Goal: Task Accomplishment & Management: Use online tool/utility

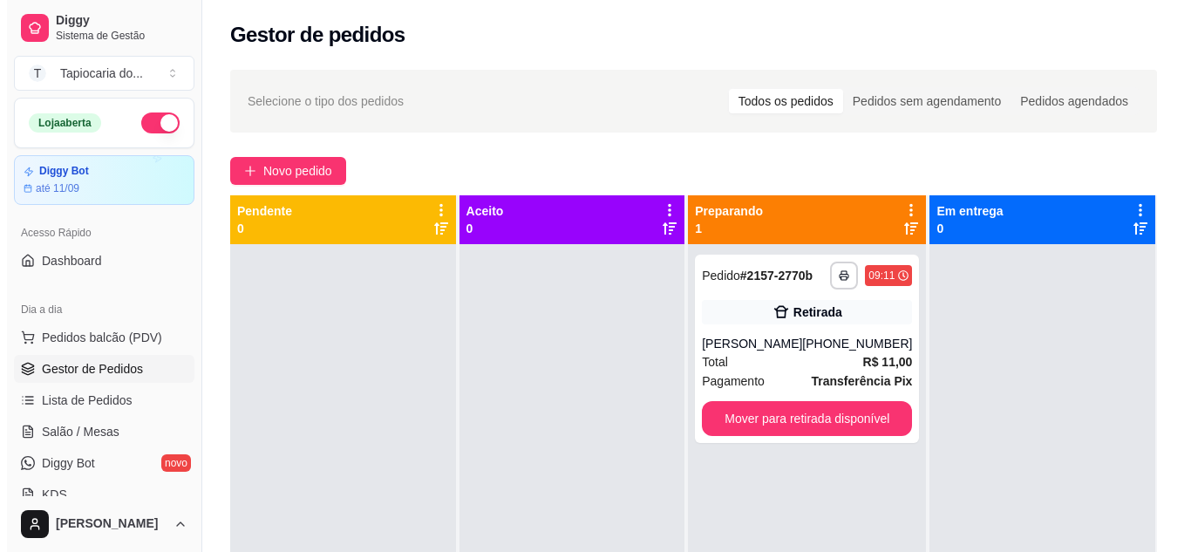
scroll to position [174, 0]
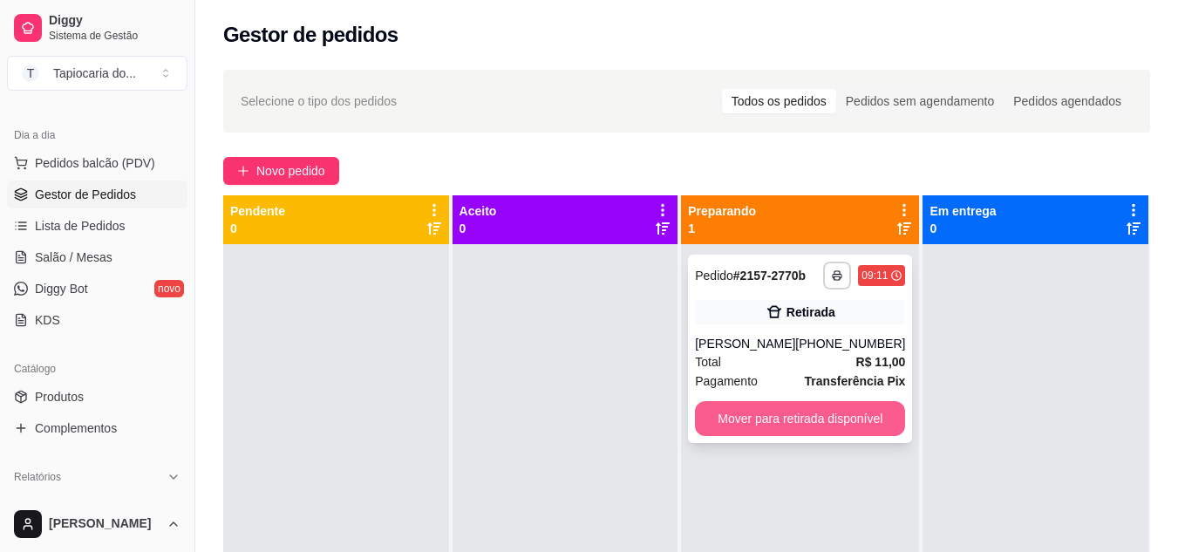
click at [826, 415] on button "Mover para retirada disponível" at bounding box center [800, 418] width 210 height 35
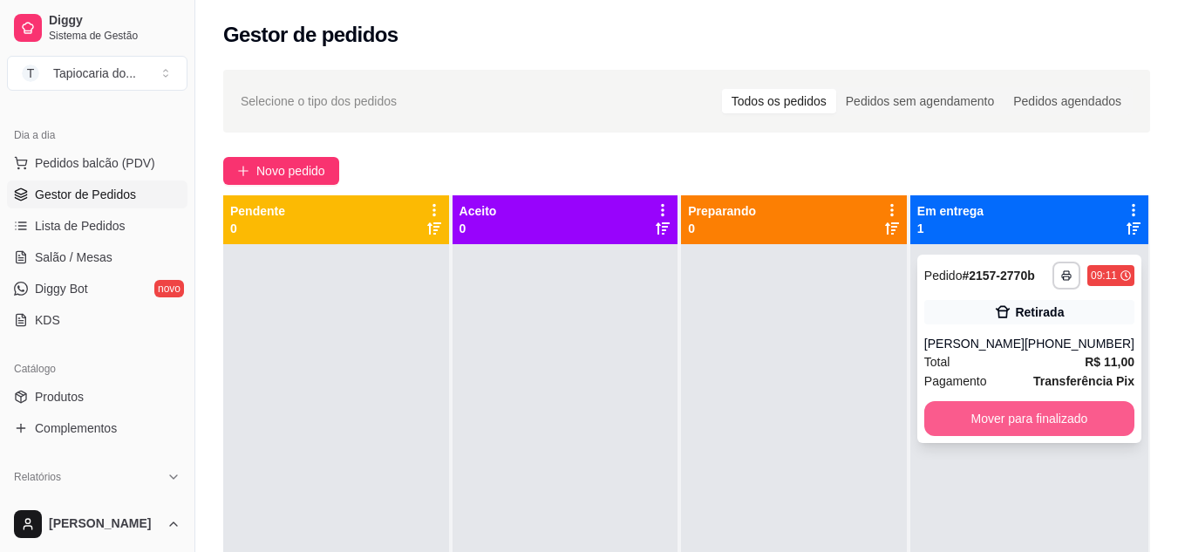
click at [1073, 427] on button "Mover para finalizado" at bounding box center [1029, 418] width 210 height 35
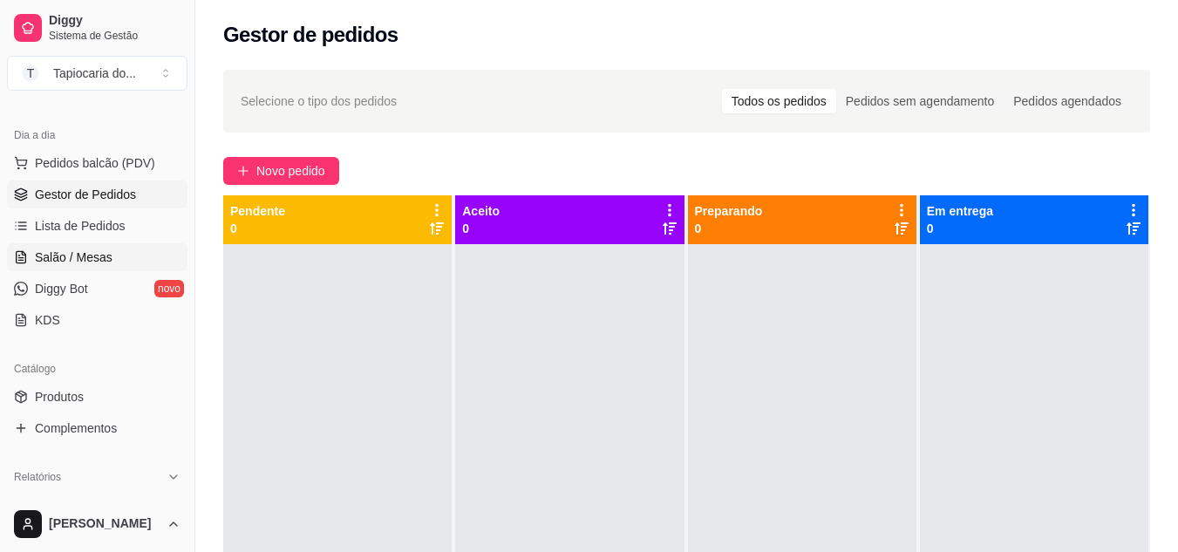
click at [50, 262] on span "Salão / Mesas" at bounding box center [74, 257] width 78 height 17
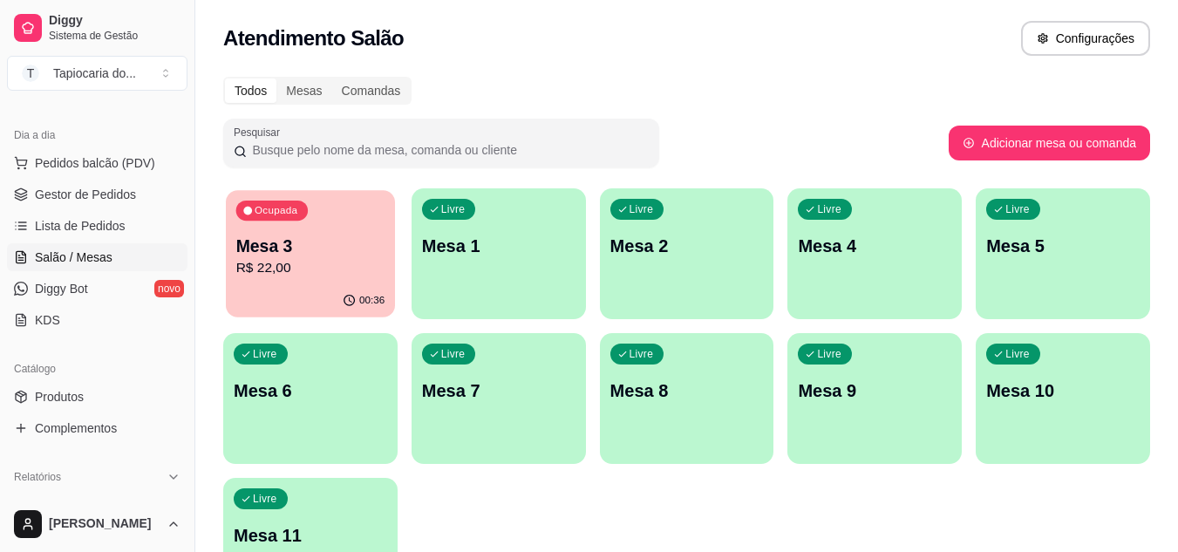
click at [310, 276] on p "R$ 22,00" at bounding box center [310, 268] width 149 height 20
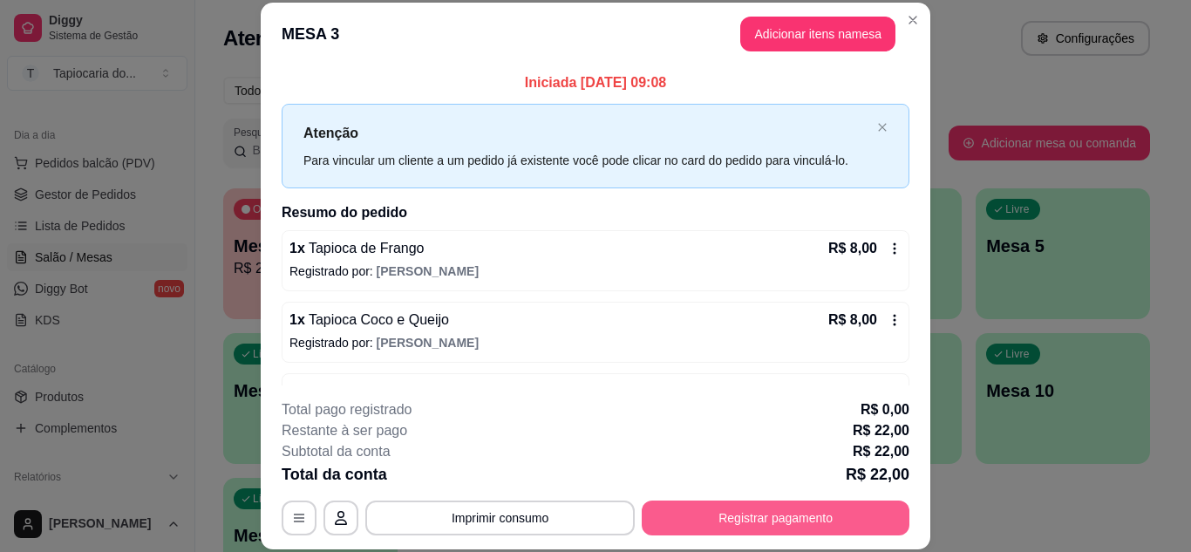
click at [788, 514] on button "Registrar pagamento" at bounding box center [776, 518] width 268 height 35
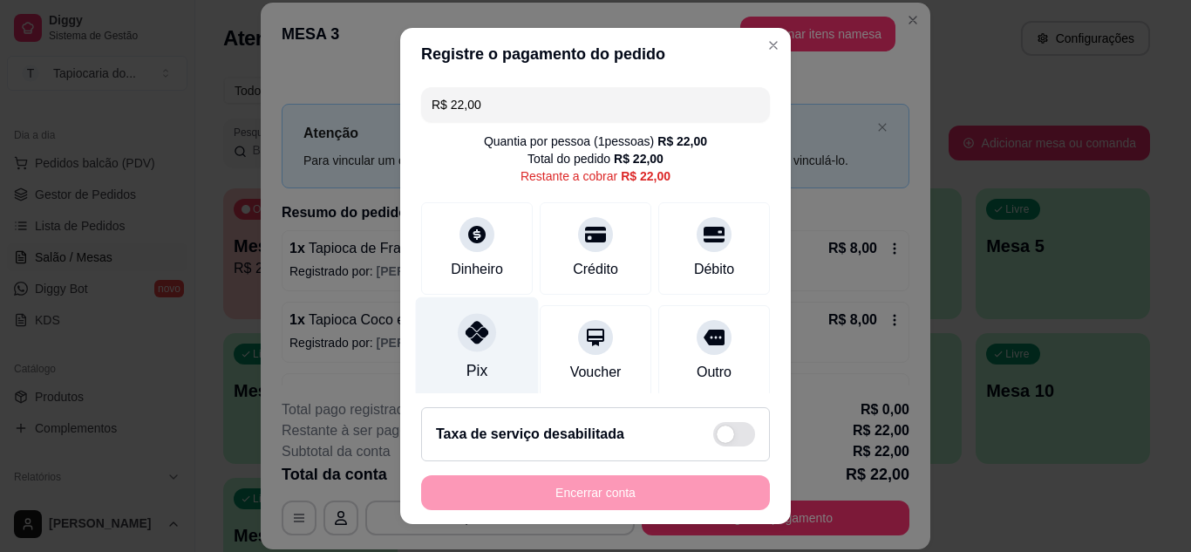
click at [479, 359] on div "Pix" at bounding box center [477, 347] width 123 height 102
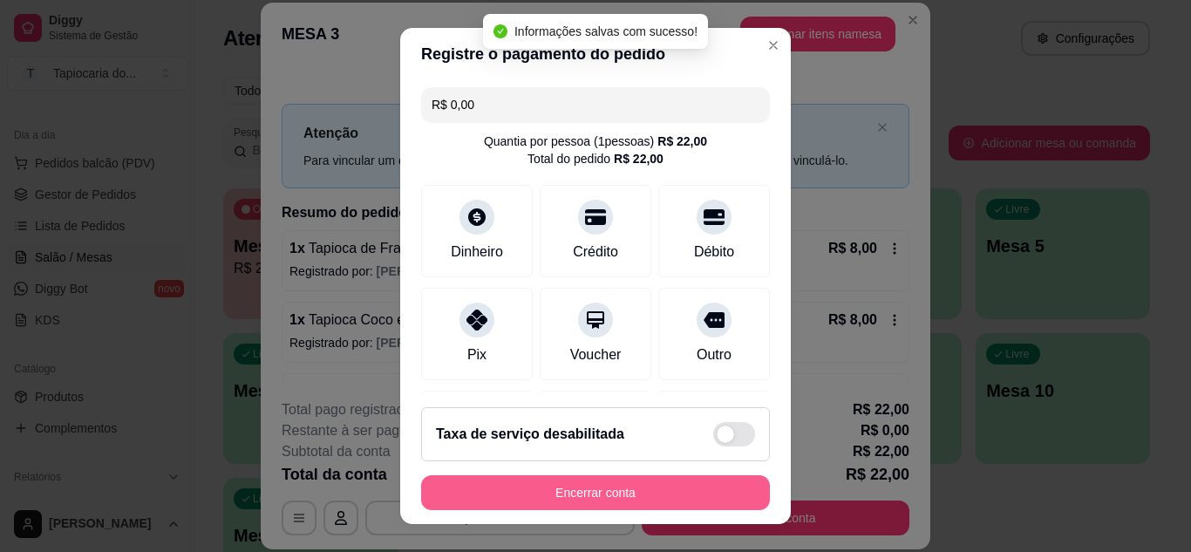
type input "R$ 0,00"
click at [611, 484] on button "Encerrar conta" at bounding box center [595, 492] width 349 height 35
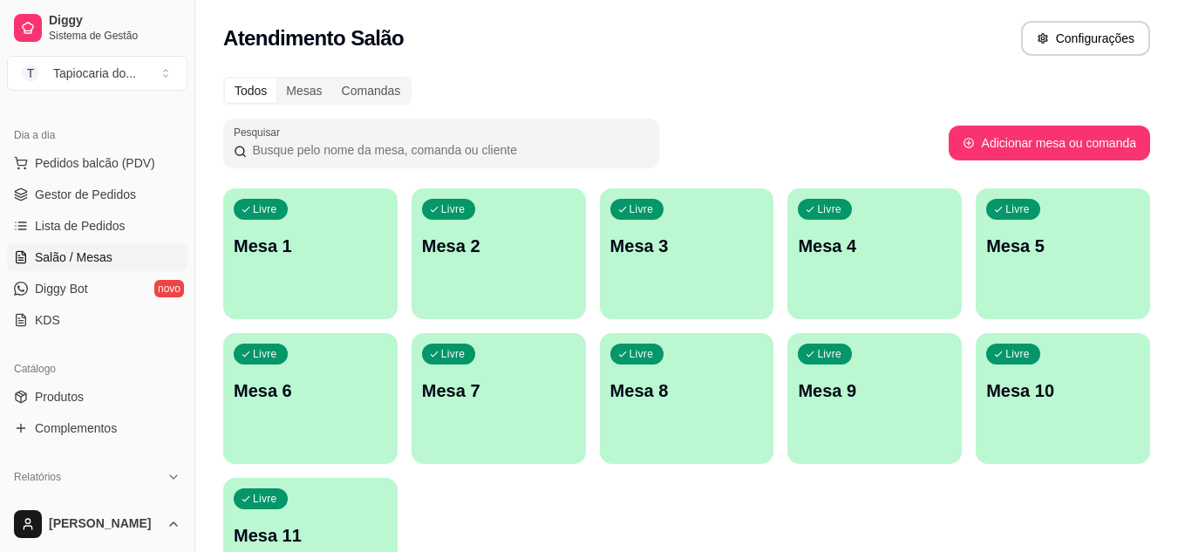
click at [504, 387] on p "Mesa 7" at bounding box center [498, 390] width 153 height 24
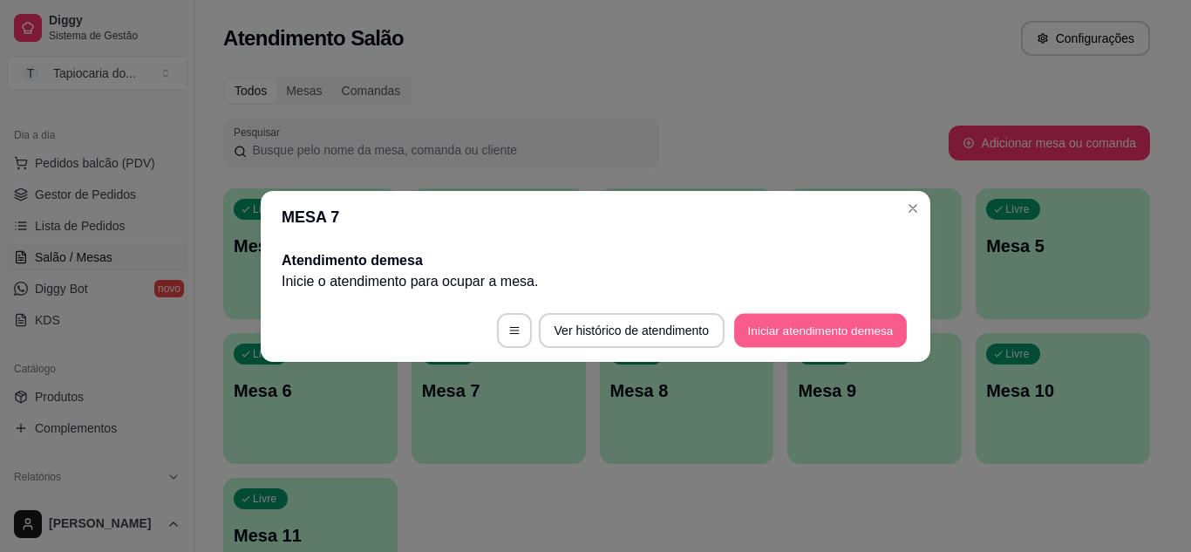
click at [806, 314] on button "Iniciar atendimento de mesa" at bounding box center [820, 330] width 173 height 34
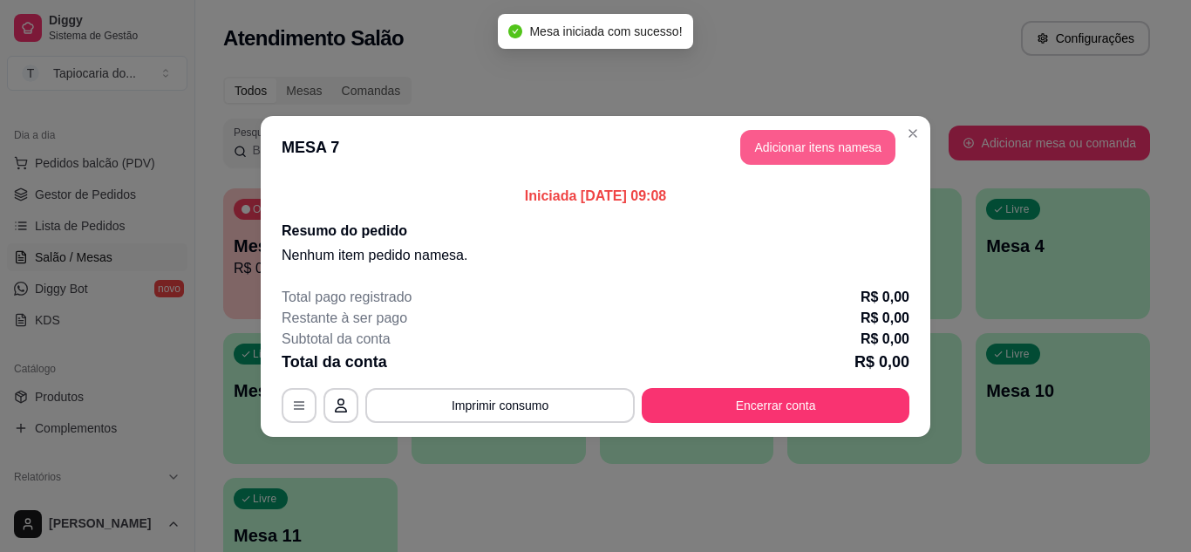
click at [855, 154] on button "Adicionar itens na mesa" at bounding box center [817, 147] width 155 height 35
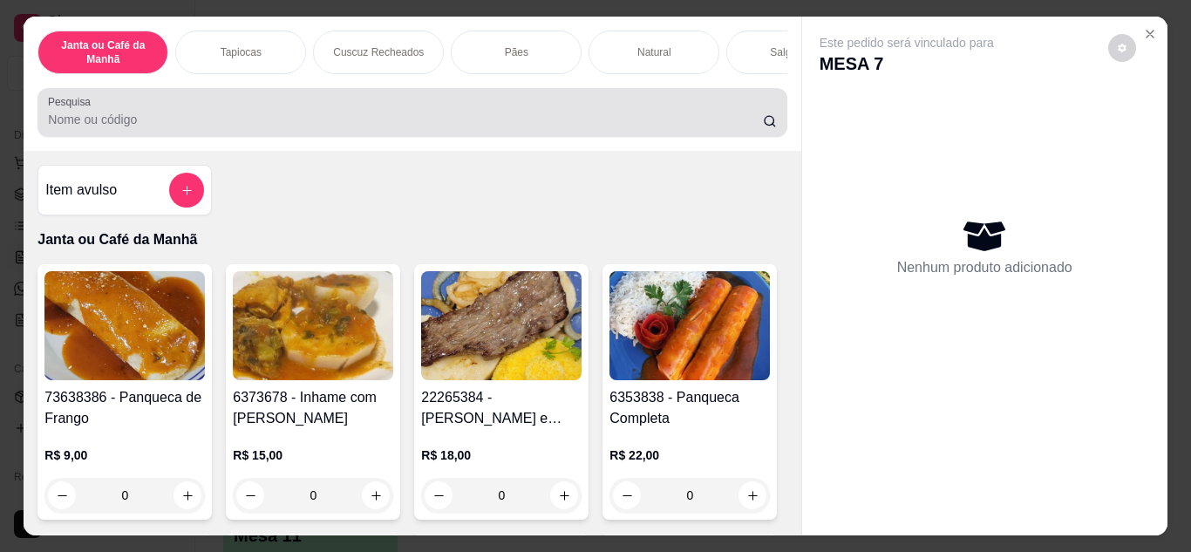
click at [446, 127] on input "Pesquisa" at bounding box center [405, 119] width 715 height 17
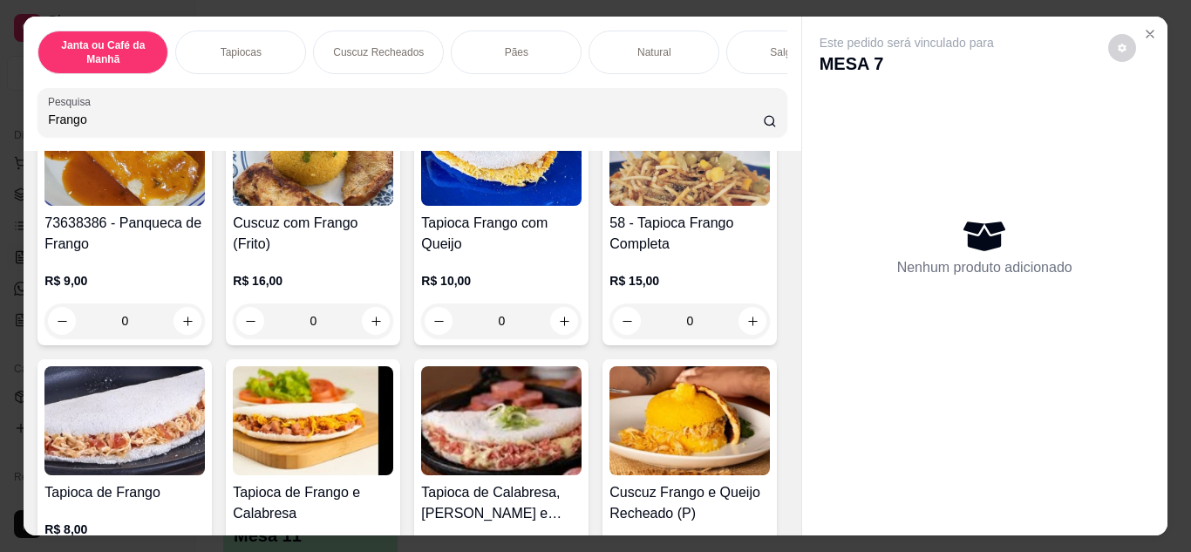
scroll to position [262, 0]
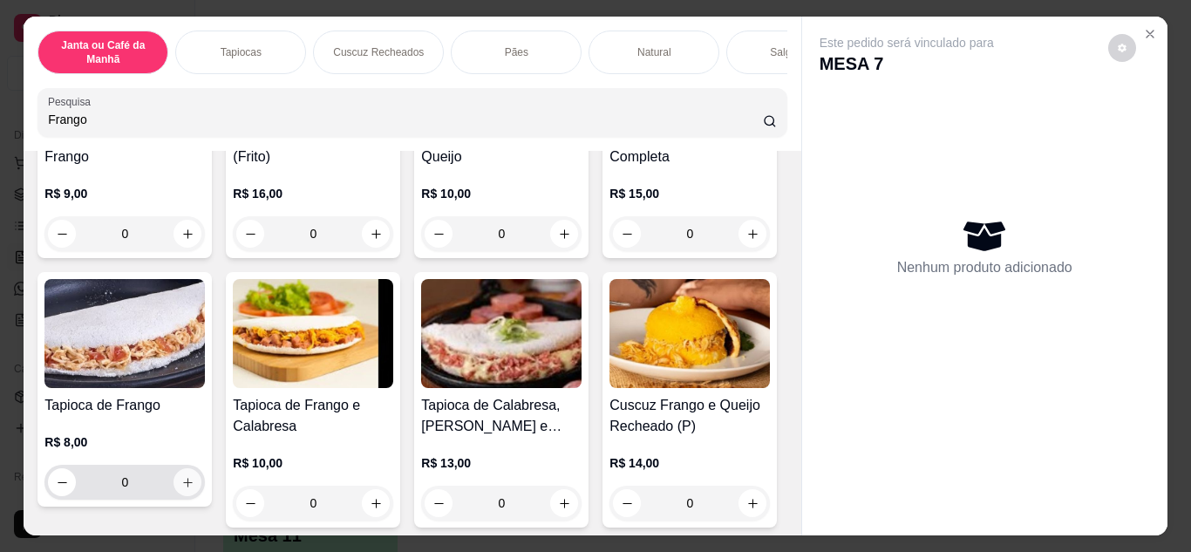
type input "Frango"
click at [201, 486] on button "increase-product-quantity" at bounding box center [187, 481] width 27 height 27
type input "1"
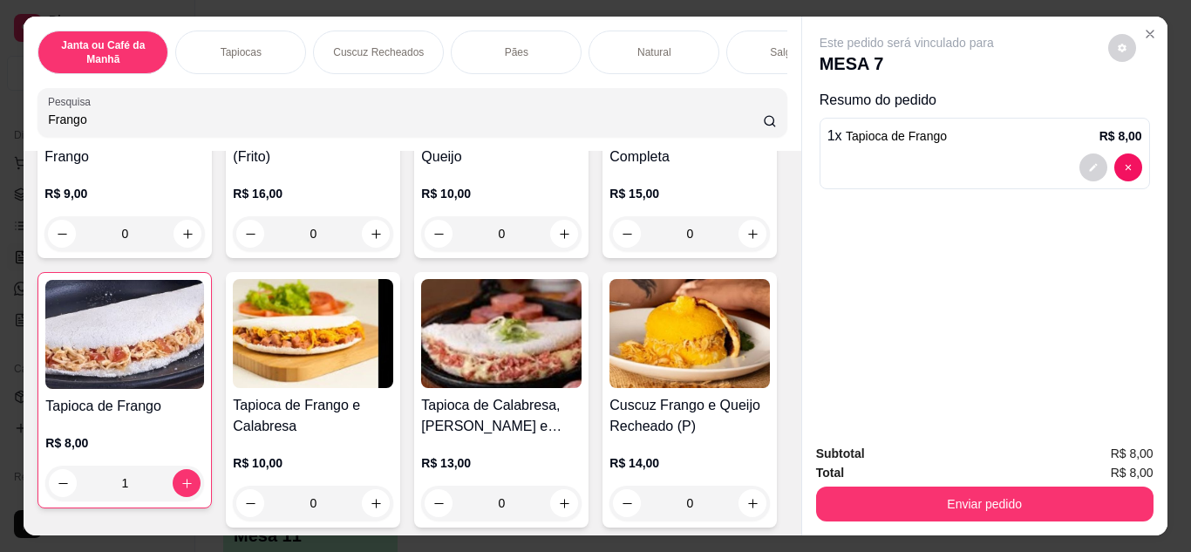
drag, startPoint x: 197, startPoint y: 129, endPoint x: 10, endPoint y: 140, distance: 186.9
click at [1, 136] on div "Janta ou Café da Manhã Tapiocas Cuscuz Recheados Pães Natural Salgados Tapiocas…" at bounding box center [595, 276] width 1191 height 552
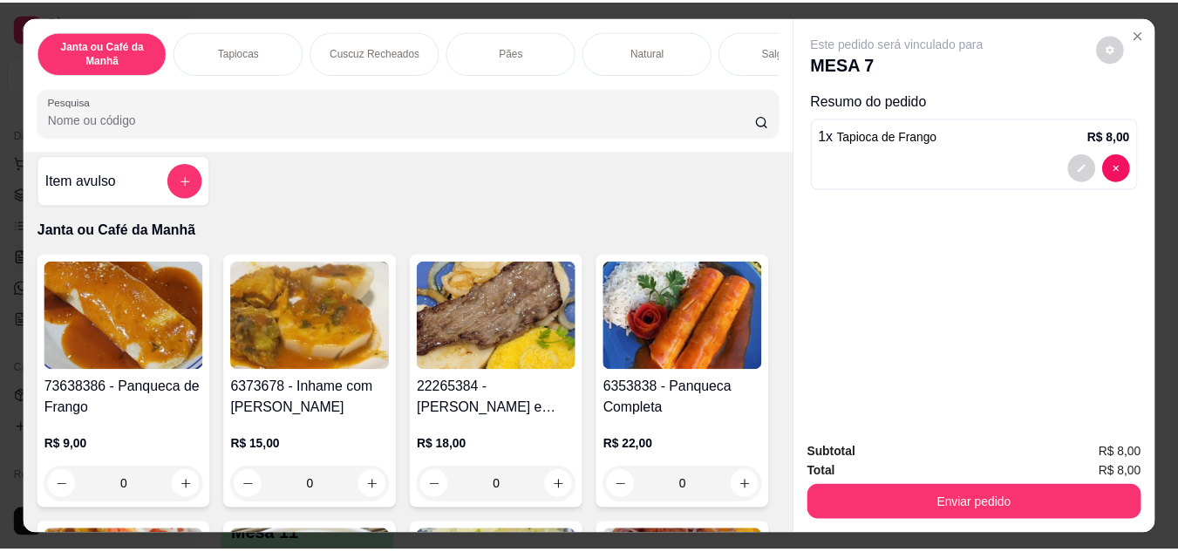
scroll to position [0, 0]
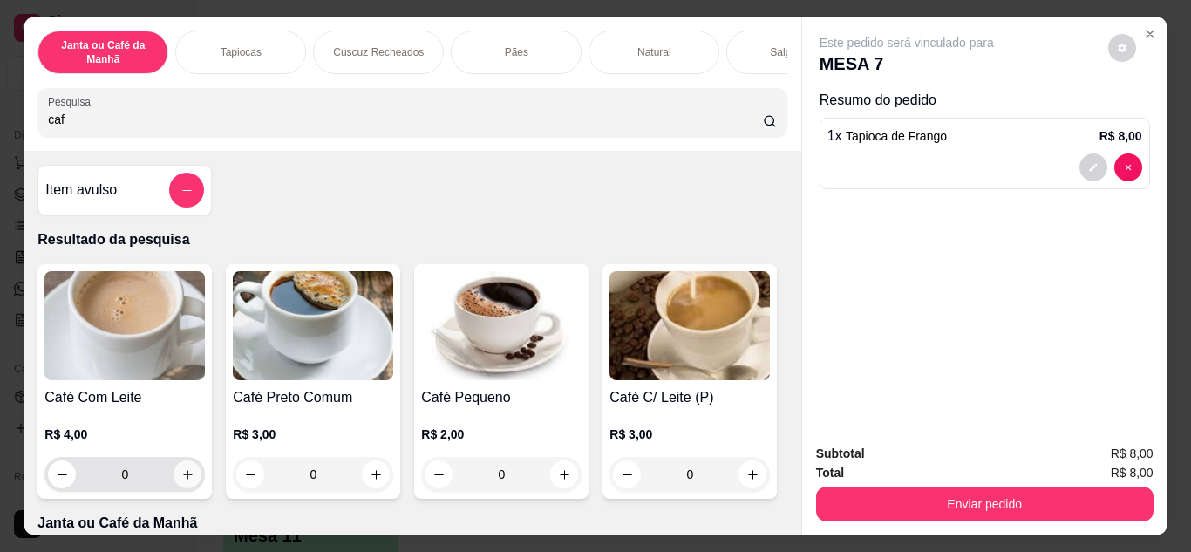
type input "caf"
click at [181, 475] on icon "increase-product-quantity" at bounding box center [187, 474] width 13 height 13
type input "1"
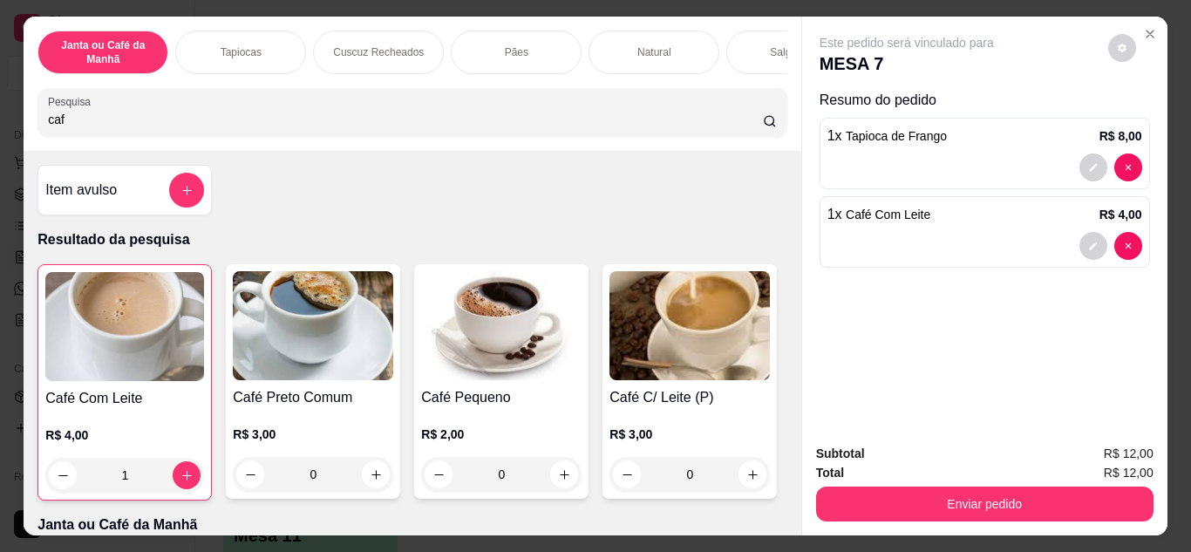
click at [286, 123] on input "caf" at bounding box center [405, 119] width 715 height 17
type input "c"
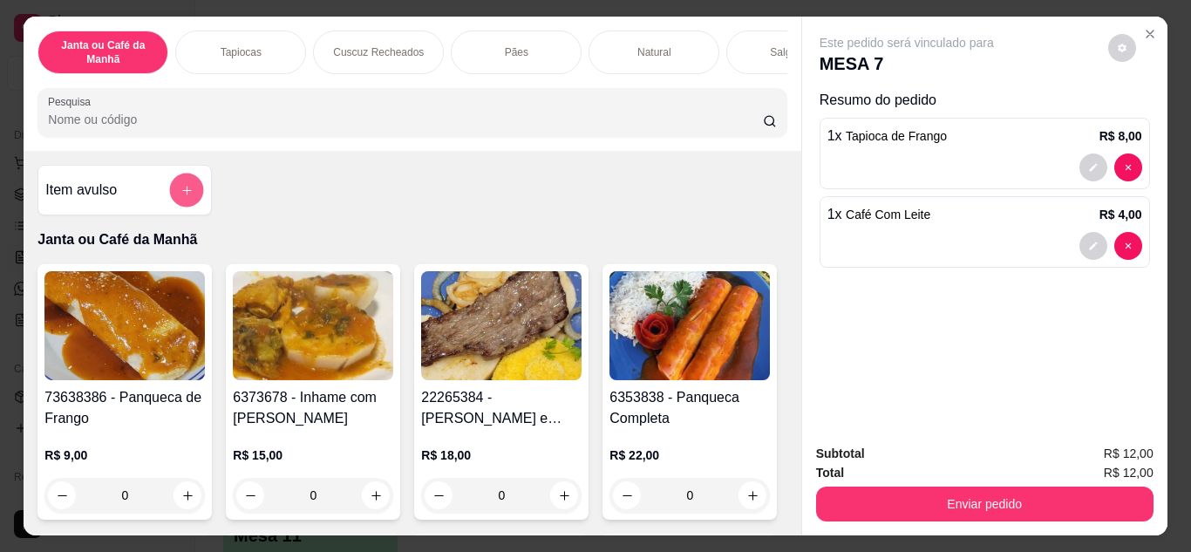
click at [194, 200] on button "add-separate-item" at bounding box center [187, 191] width 34 height 34
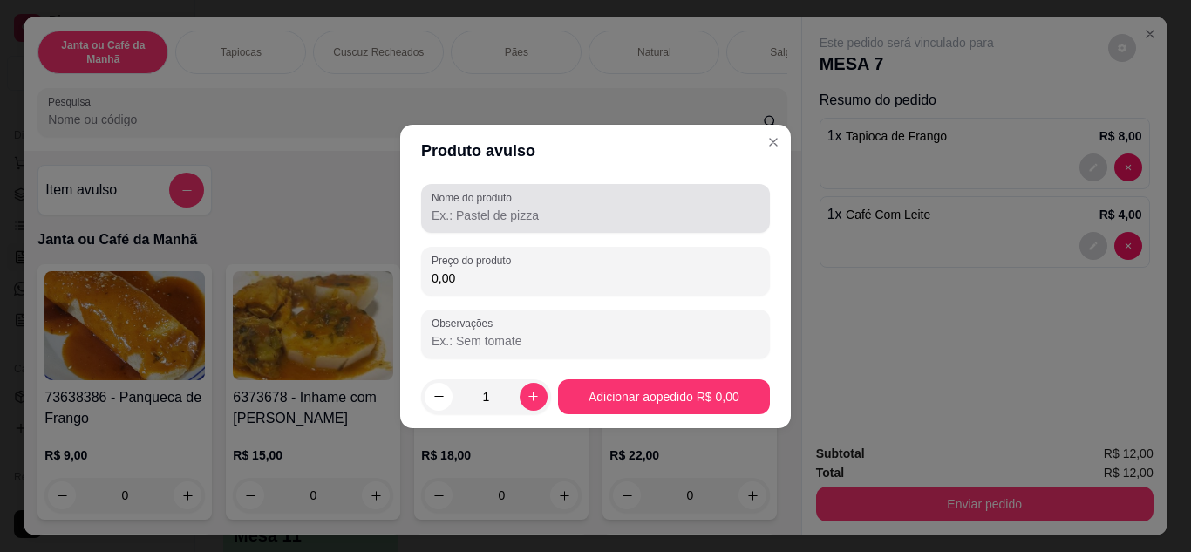
click at [534, 217] on input "Nome do produto" at bounding box center [596, 215] width 328 height 17
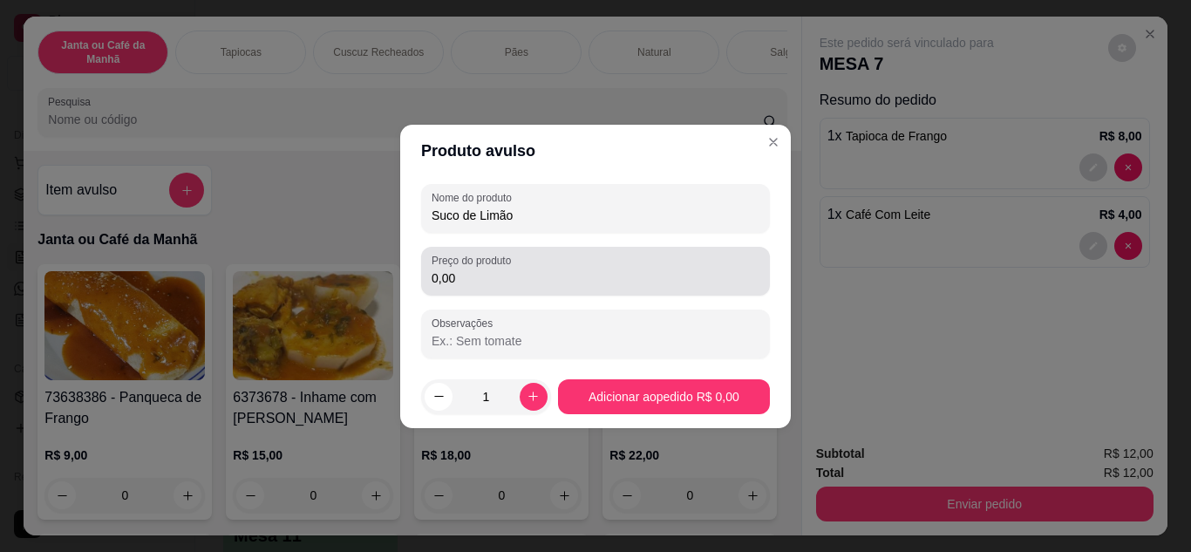
type input "Suco de Limão"
click at [524, 287] on div "0,00" at bounding box center [596, 271] width 328 height 35
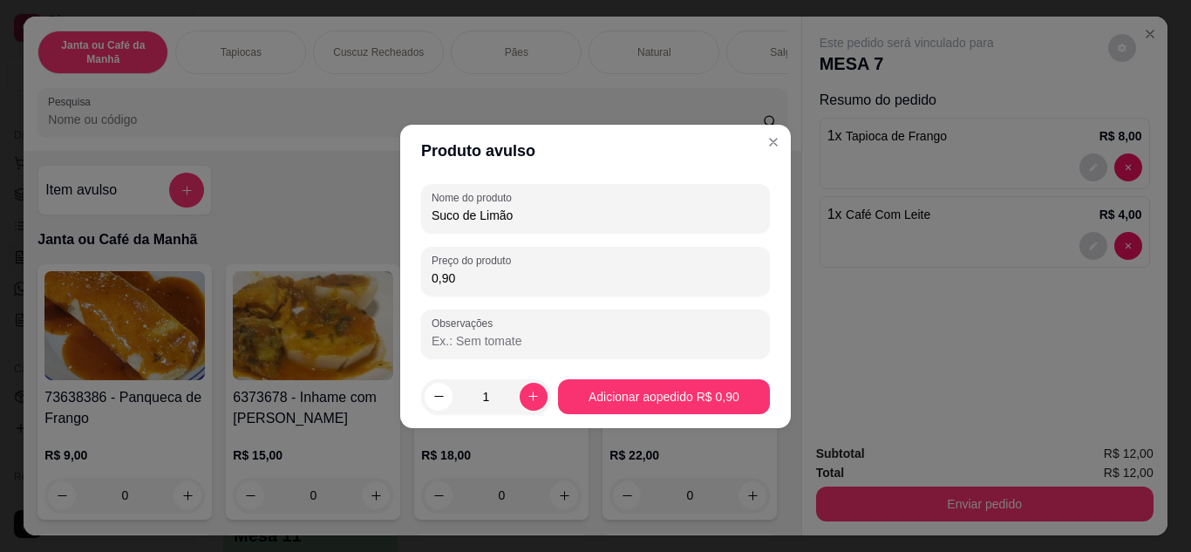
type input "9,00"
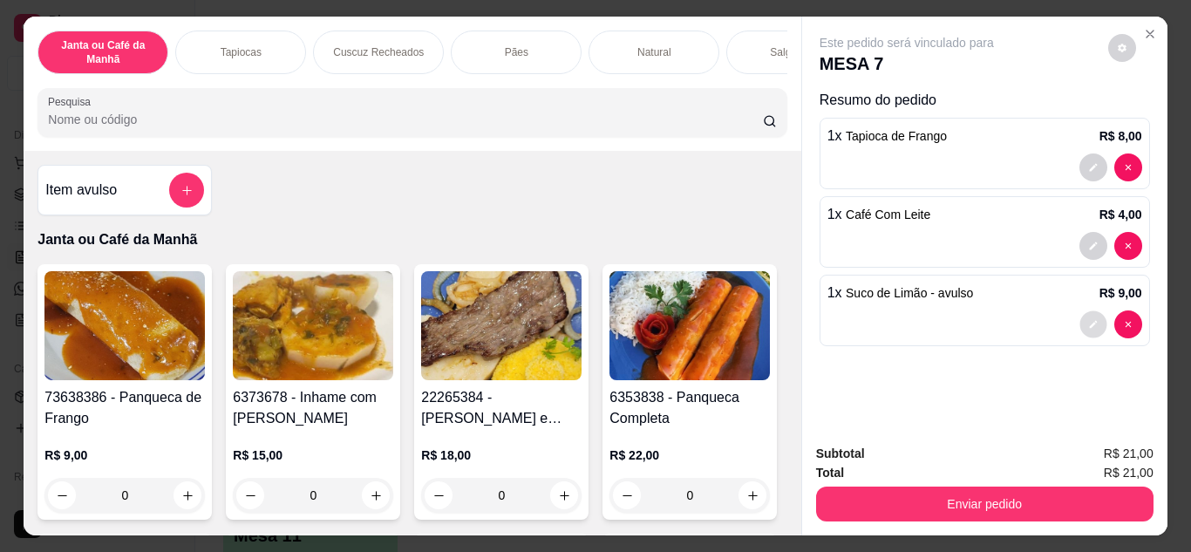
click at [1089, 320] on icon "decrease-product-quantity" at bounding box center [1093, 324] width 10 height 10
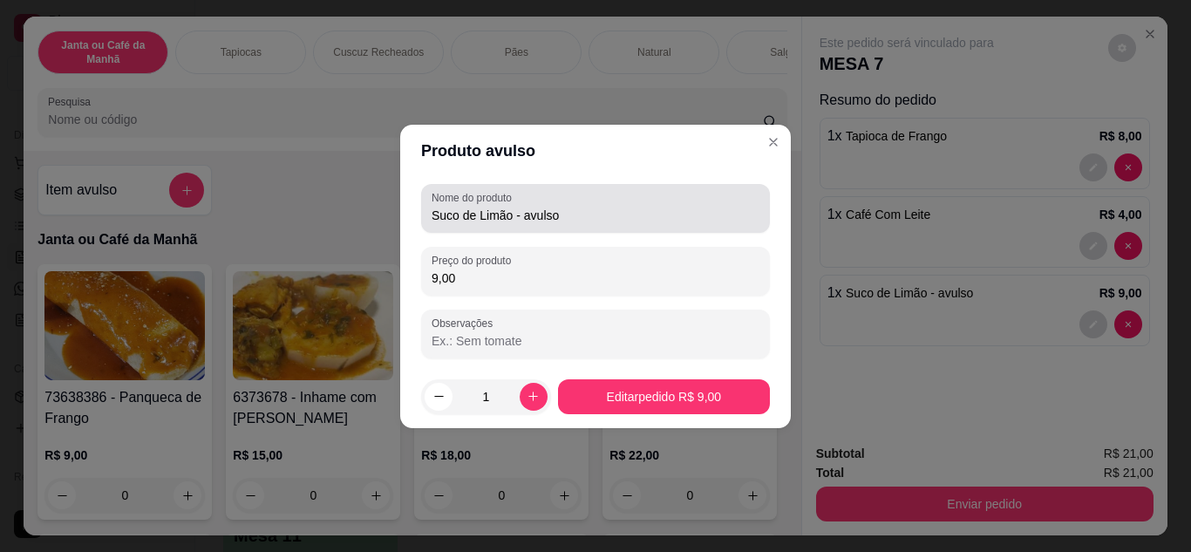
click at [667, 227] on div "Nome do produto Suco de Limão - avulso" at bounding box center [595, 208] width 349 height 49
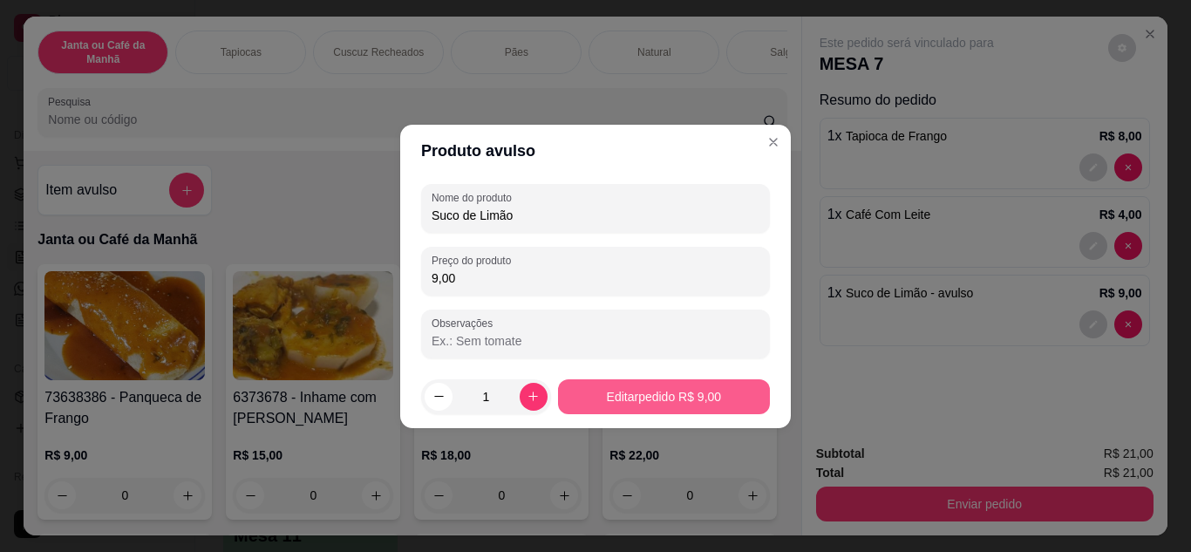
type input "Suco de Limão"
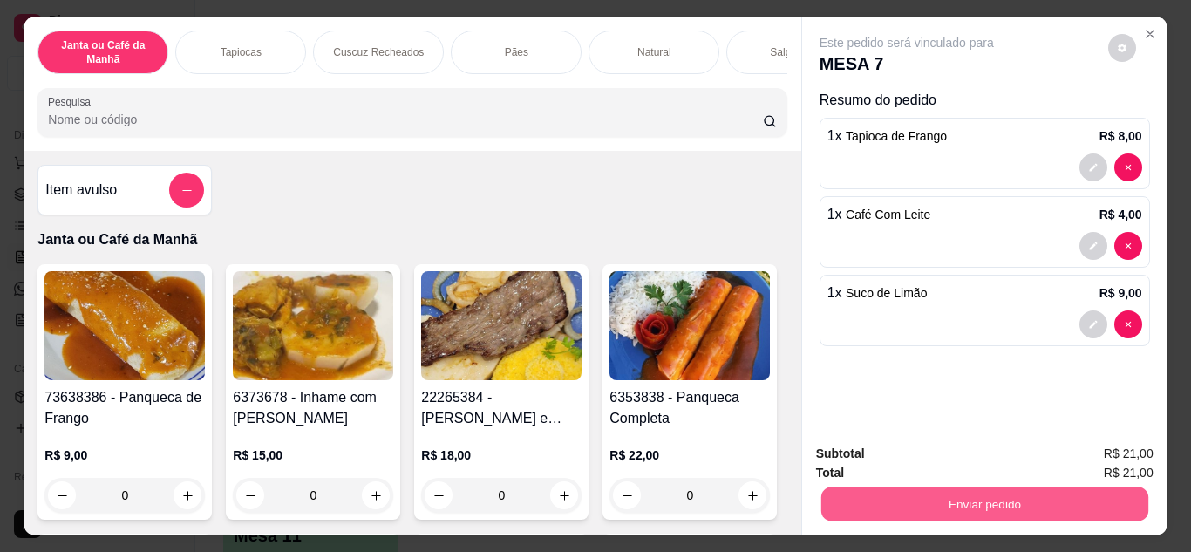
click at [971, 490] on button "Enviar pedido" at bounding box center [984, 504] width 327 height 34
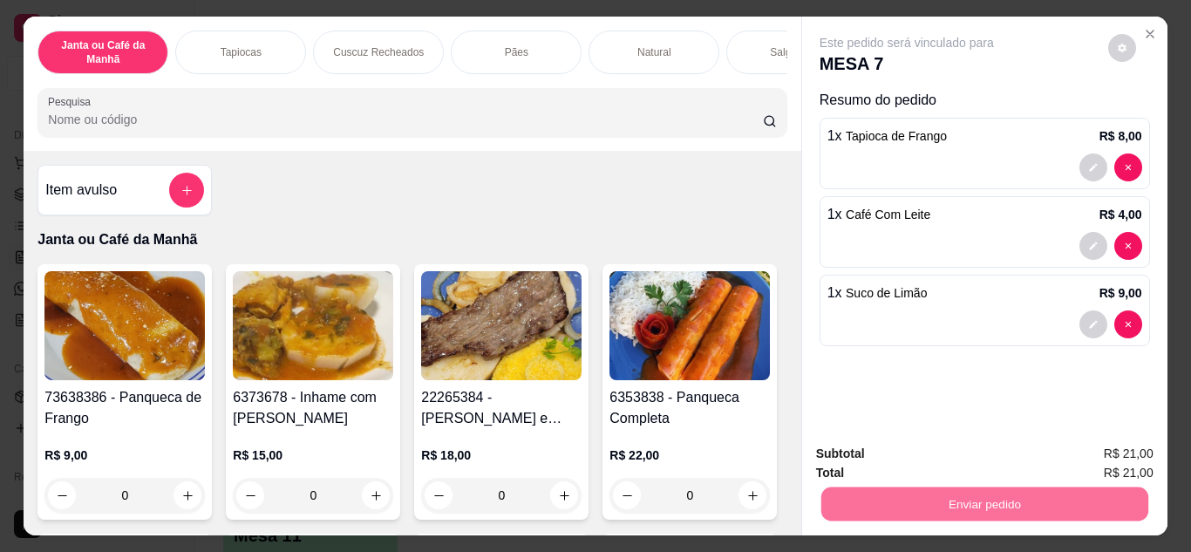
click at [923, 453] on button "Não registrar e enviar pedido" at bounding box center [926, 455] width 181 height 33
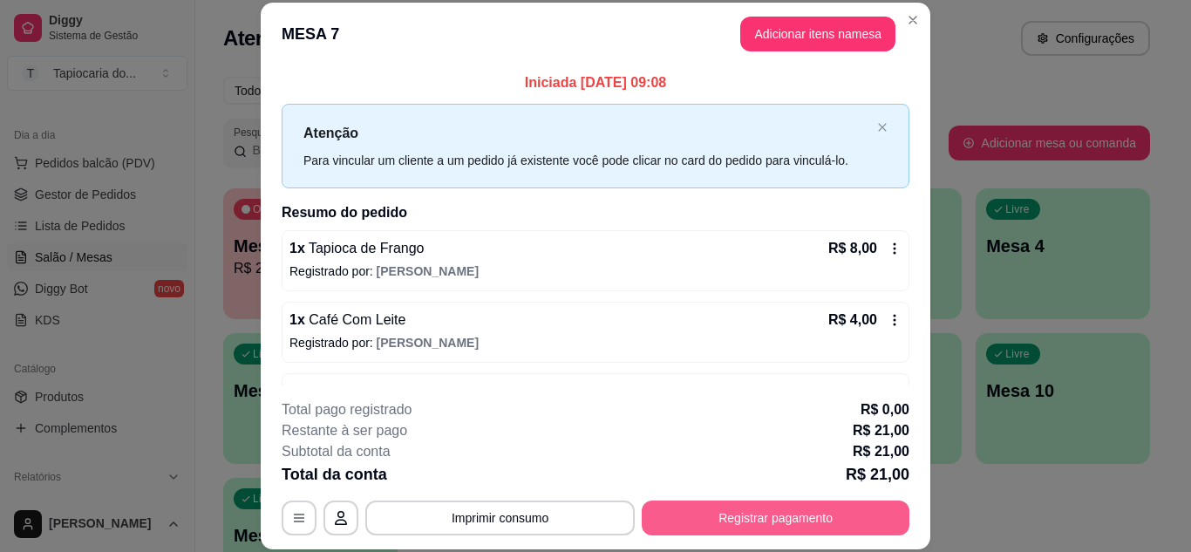
click at [793, 514] on button "Registrar pagamento" at bounding box center [776, 518] width 268 height 35
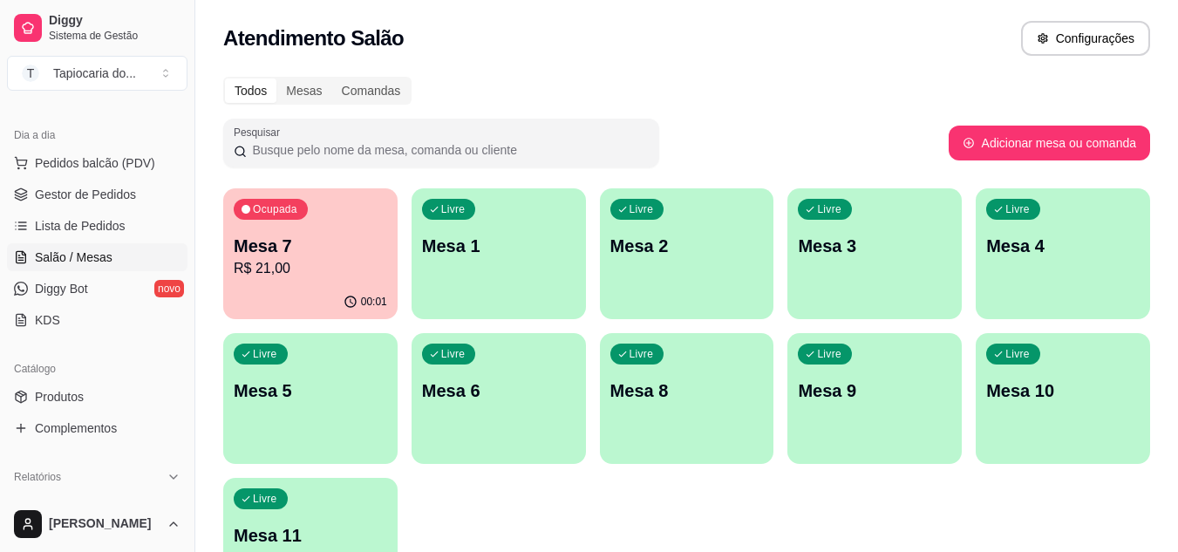
click at [665, 16] on div "Atendimento Salão Configurações" at bounding box center [686, 33] width 983 height 66
click at [329, 273] on p "R$ 21,00" at bounding box center [310, 268] width 149 height 20
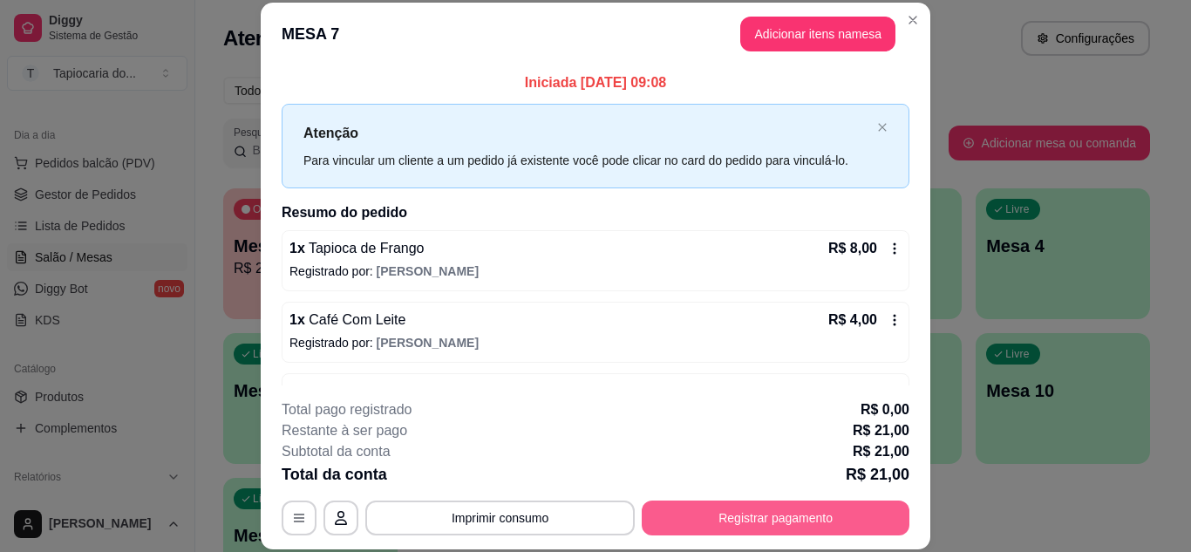
click at [780, 519] on button "Registrar pagamento" at bounding box center [776, 518] width 268 height 35
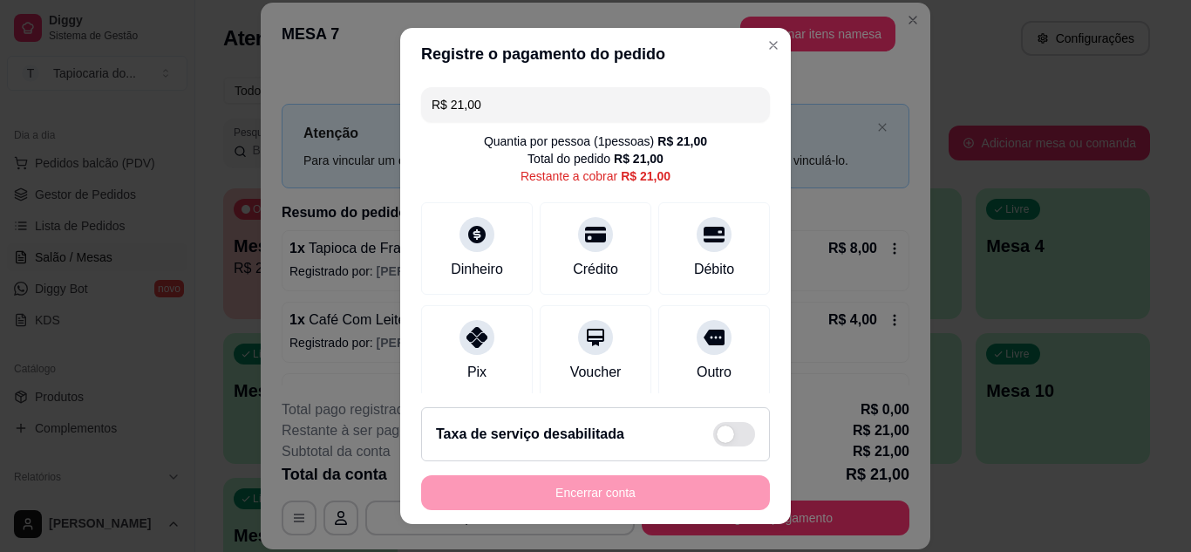
drag, startPoint x: 481, startPoint y: 377, endPoint x: 529, endPoint y: 419, distance: 64.2
click at [482, 379] on div "Pix" at bounding box center [477, 351] width 112 height 92
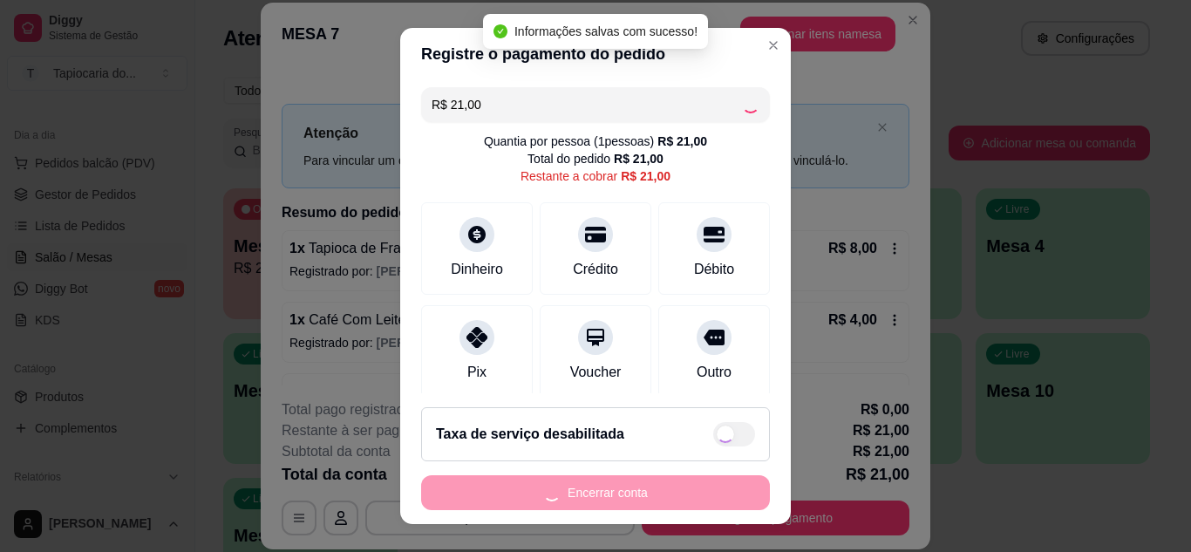
type input "R$ 0,00"
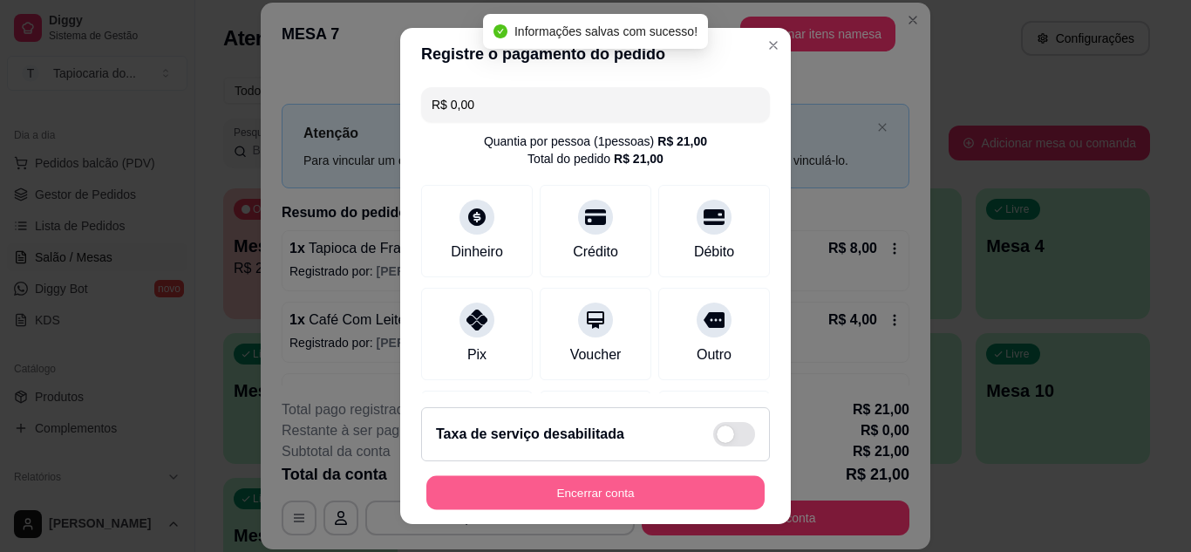
click at [652, 491] on button "Encerrar conta" at bounding box center [595, 493] width 338 height 34
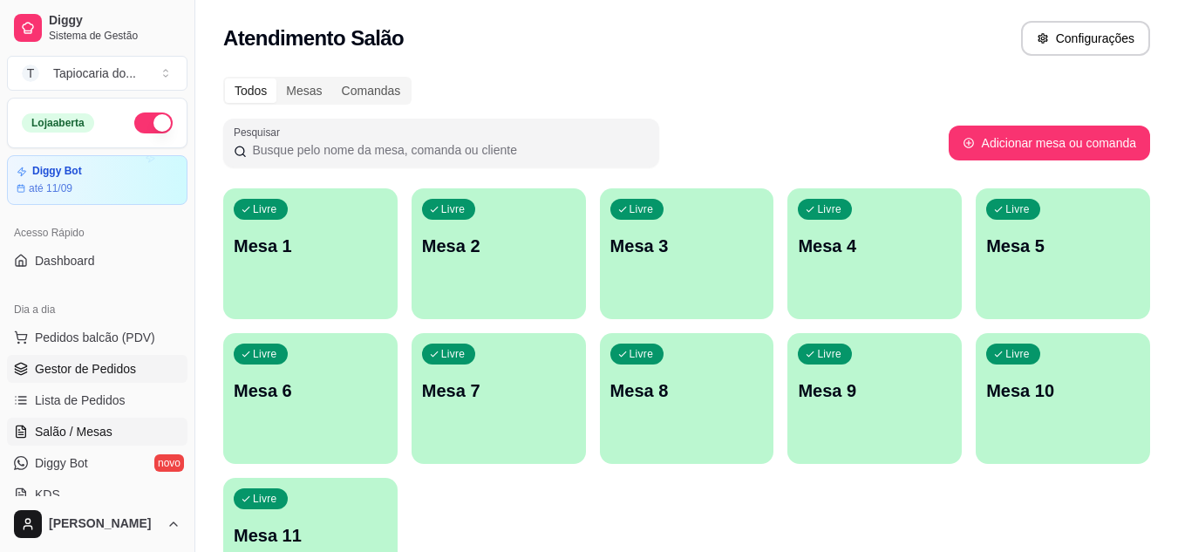
click at [75, 363] on span "Gestor de Pedidos" at bounding box center [85, 368] width 101 height 17
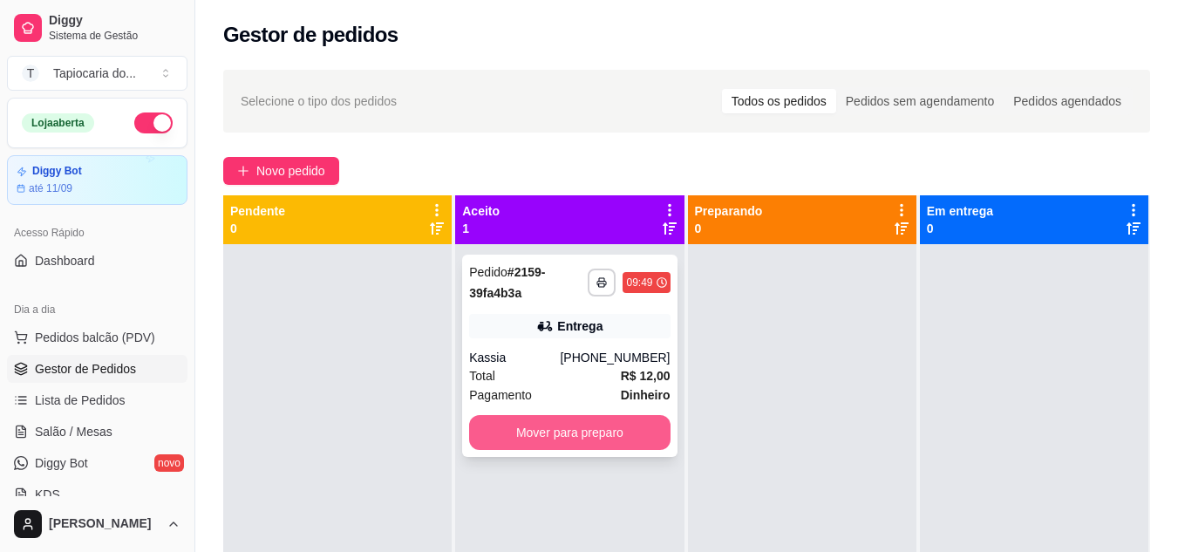
click at [618, 432] on button "Mover para preparo" at bounding box center [569, 432] width 201 height 35
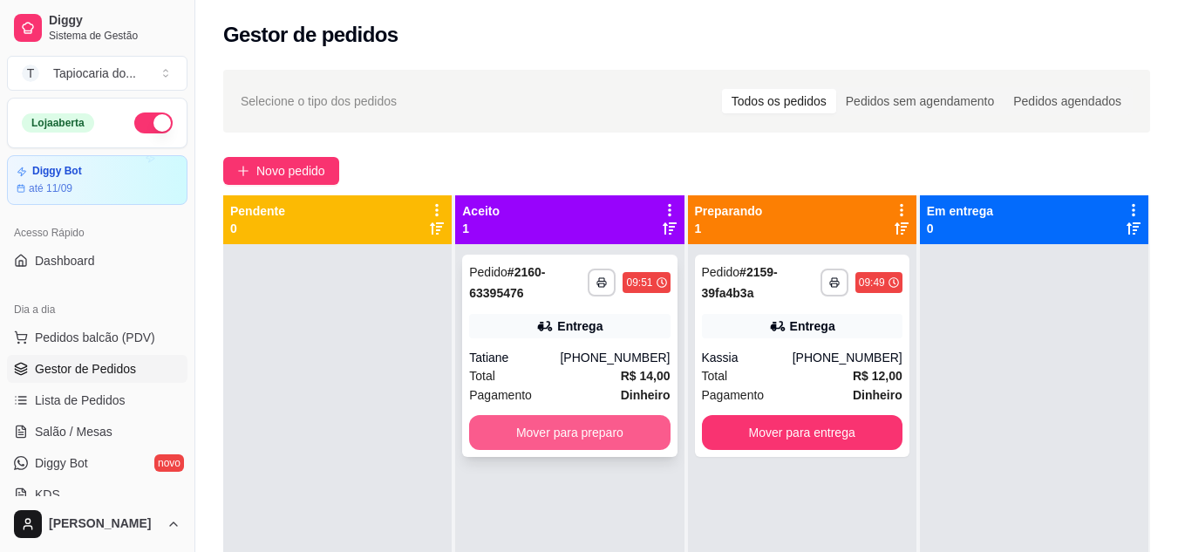
click at [584, 436] on button "Mover para preparo" at bounding box center [569, 432] width 201 height 35
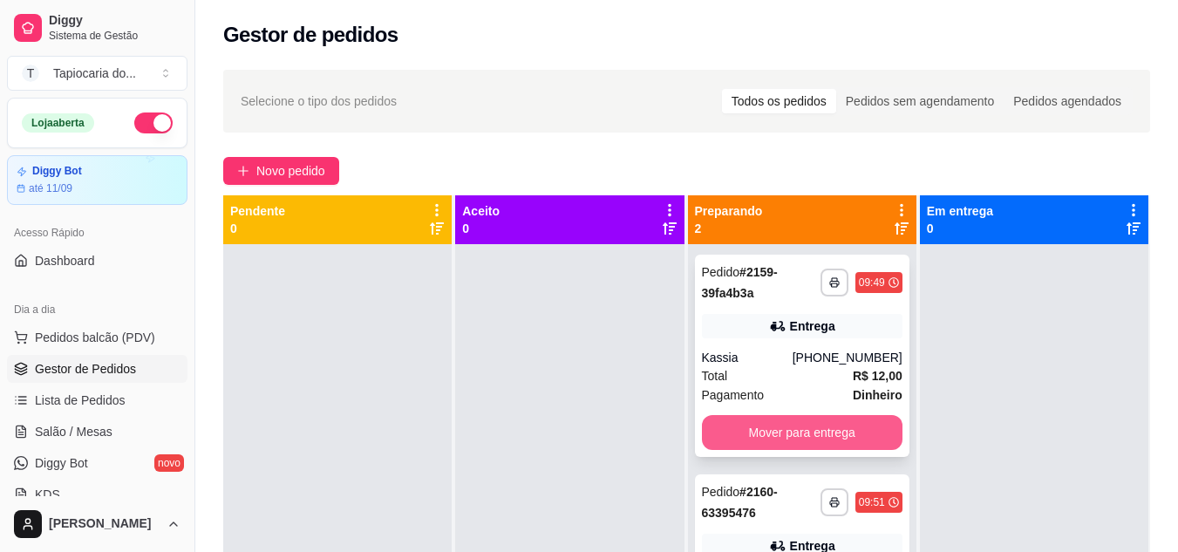
click at [799, 438] on button "Mover para entrega" at bounding box center [802, 432] width 201 height 35
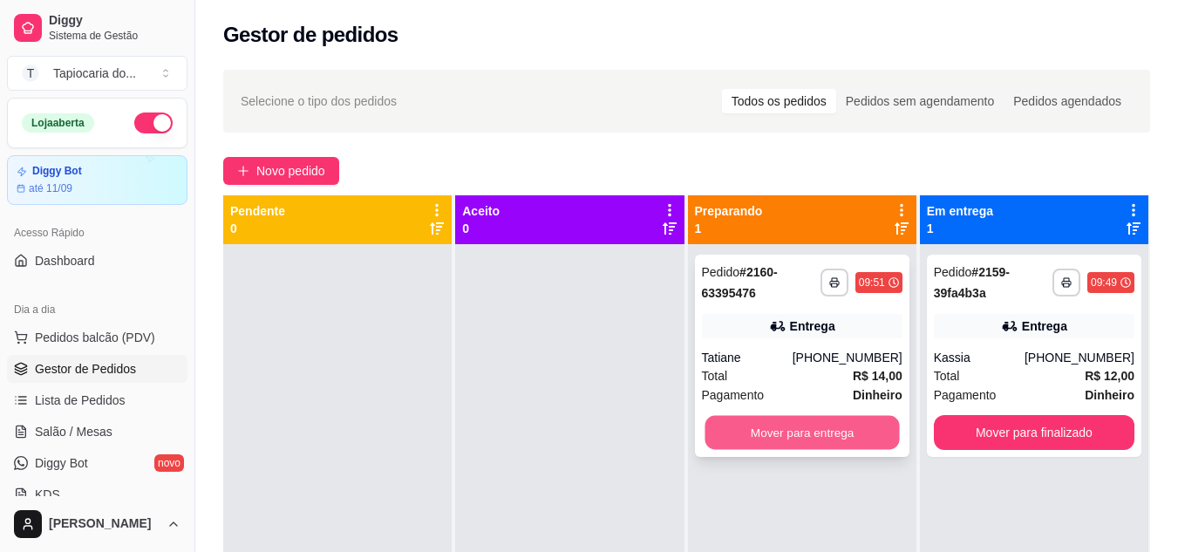
click at [807, 432] on button "Mover para entrega" at bounding box center [802, 433] width 194 height 34
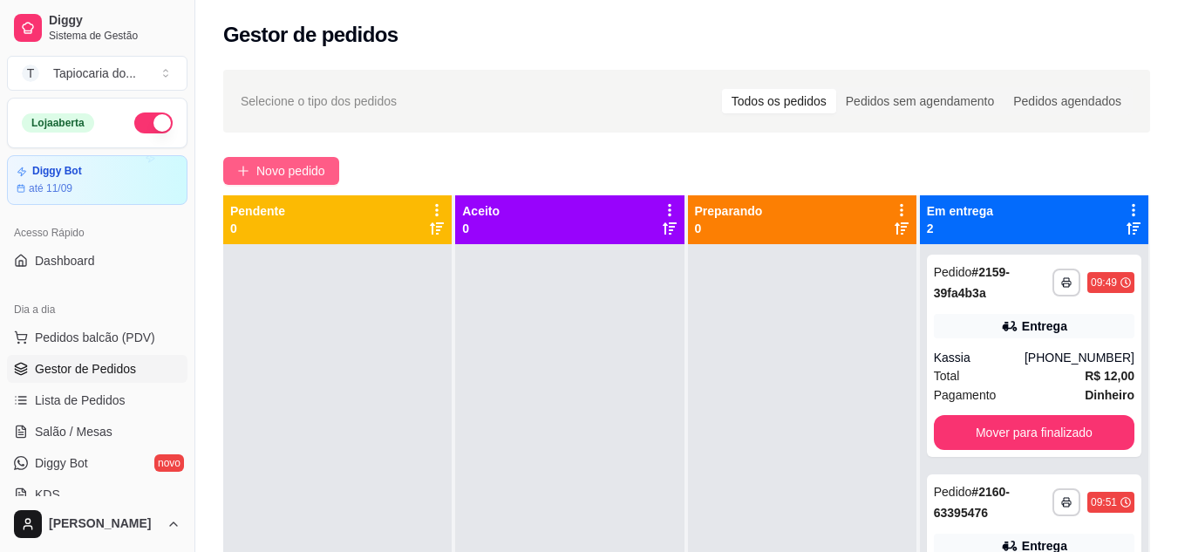
click at [267, 159] on button "Novo pedido" at bounding box center [281, 171] width 116 height 28
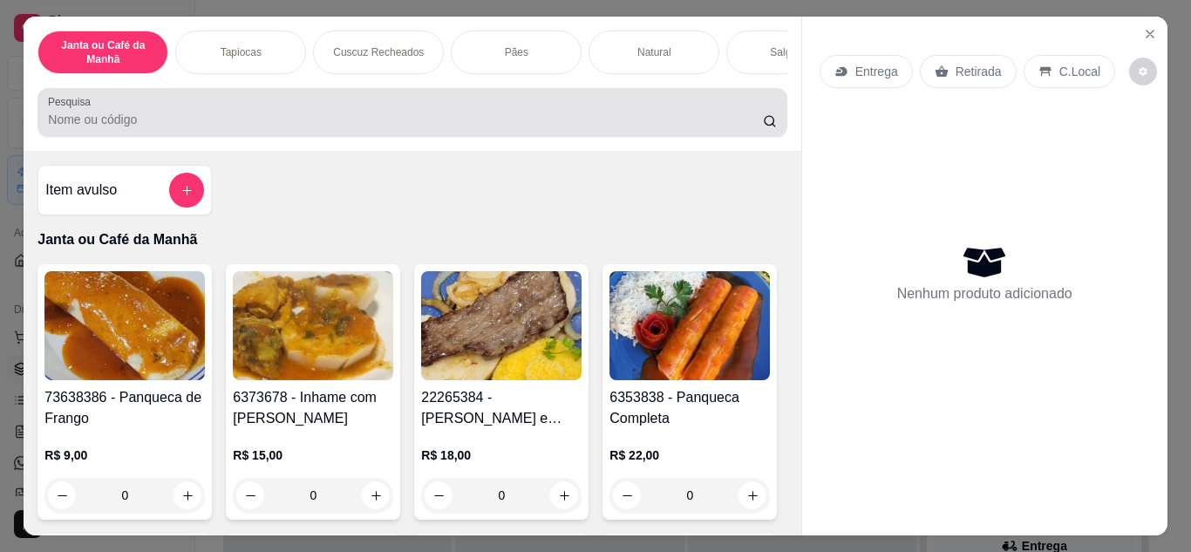
click at [250, 137] on div "Pesquisa" at bounding box center [411, 112] width 749 height 49
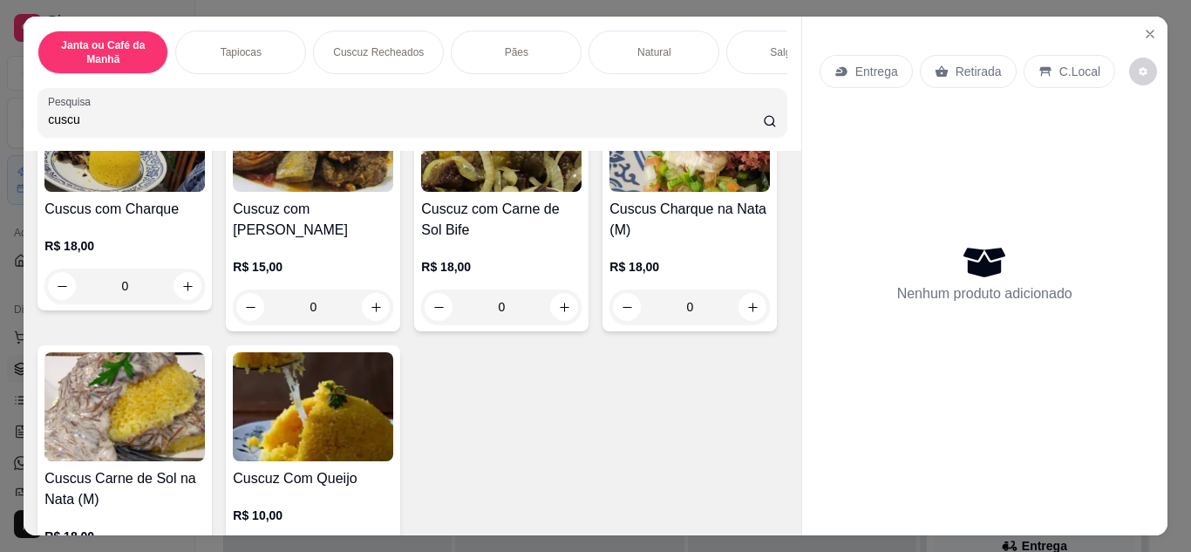
scroll to position [872, 0]
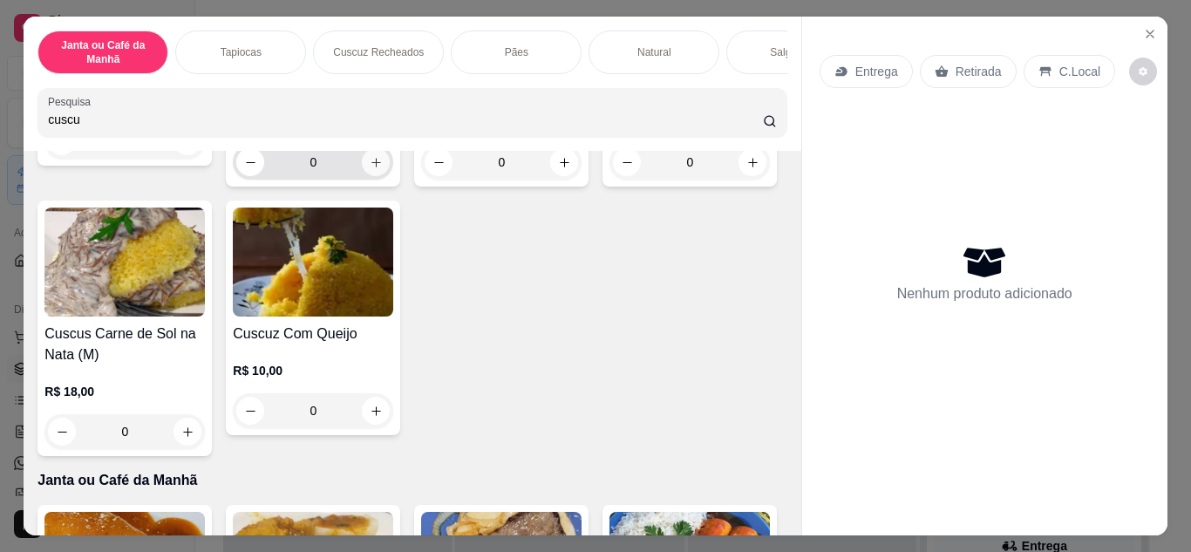
type input "cuscu"
click at [363, 175] on button "increase-product-quantity" at bounding box center [376, 161] width 27 height 27
type input "1"
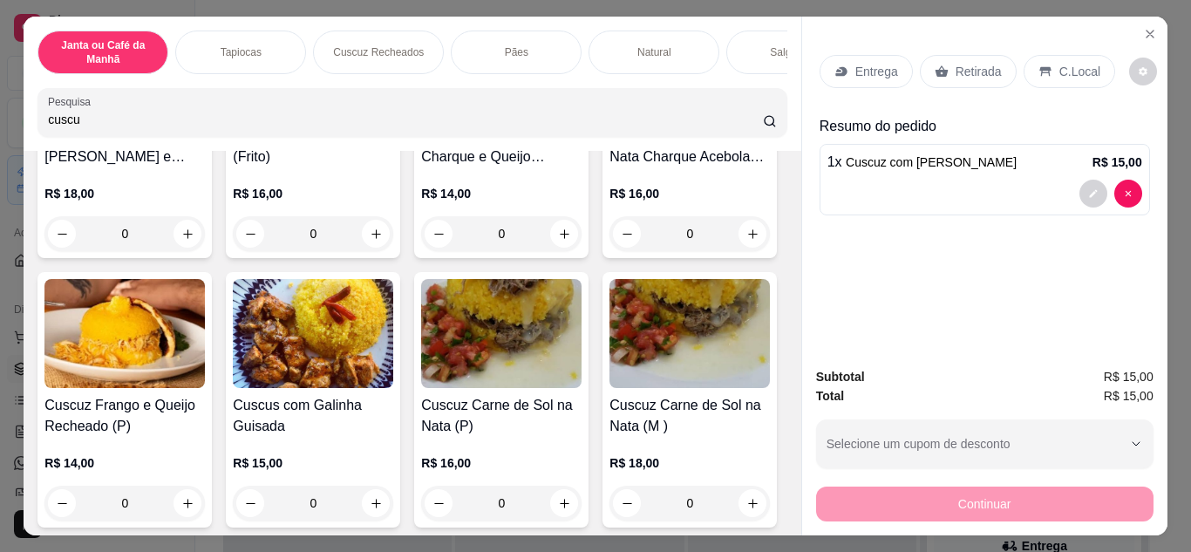
scroll to position [0, 0]
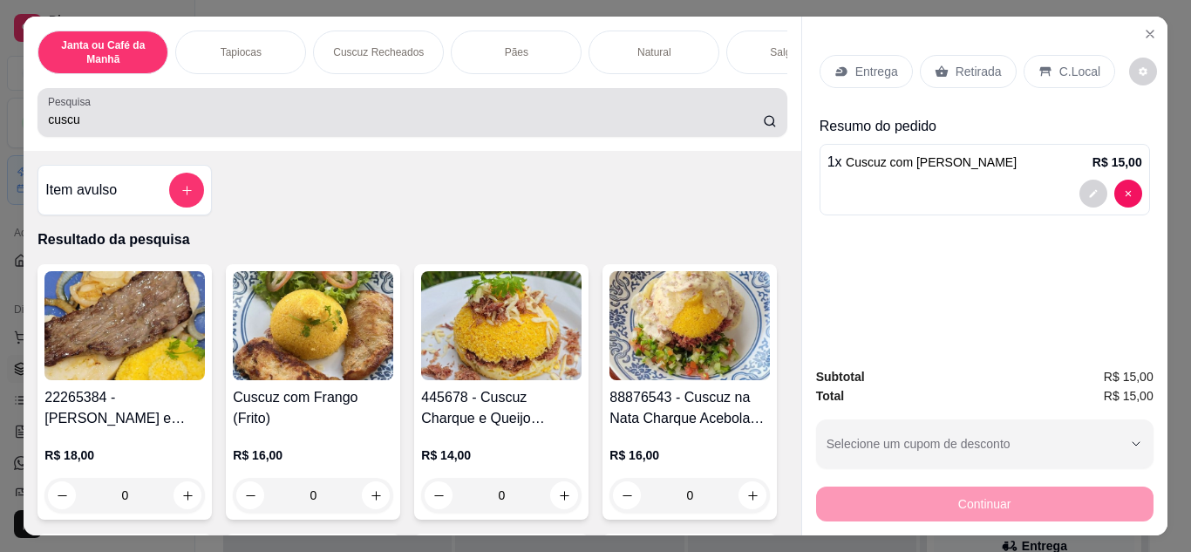
click at [449, 112] on div "cuscu" at bounding box center [412, 112] width 728 height 35
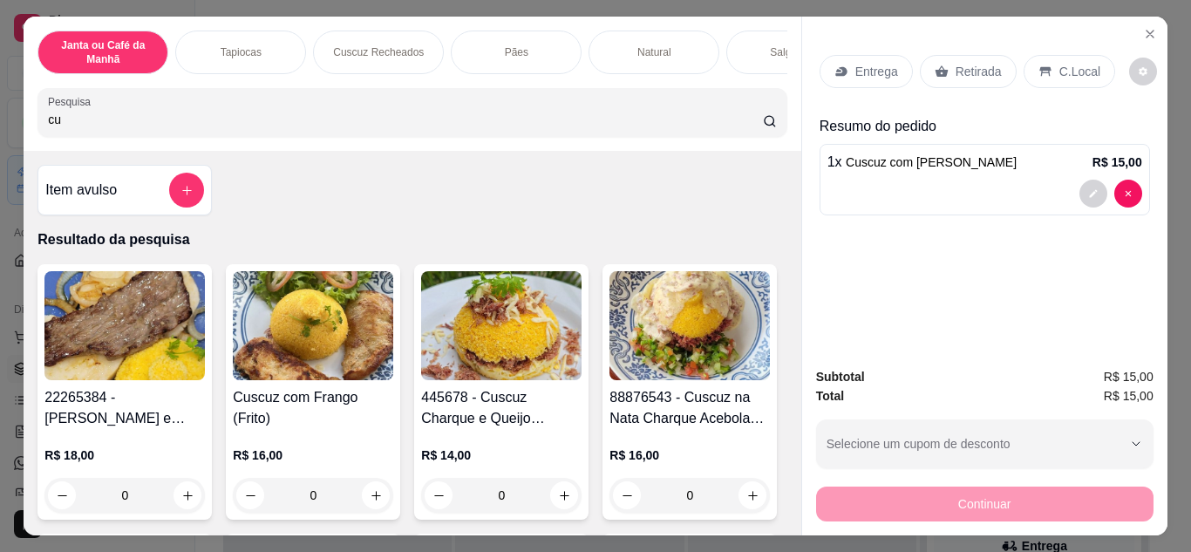
type input "c"
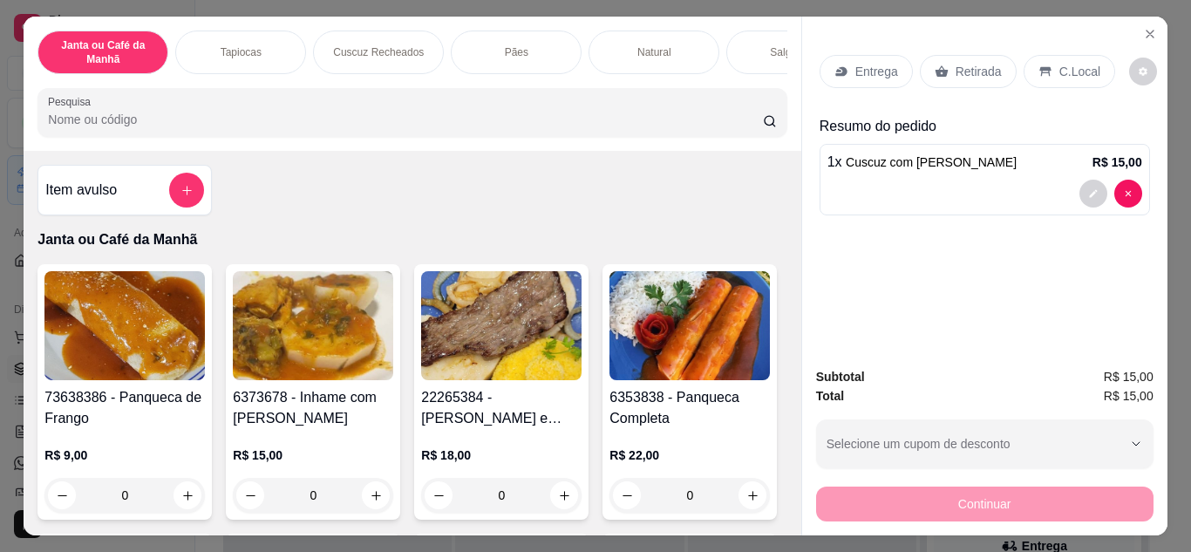
click at [504, 119] on input "Pesquisa" at bounding box center [405, 119] width 715 height 17
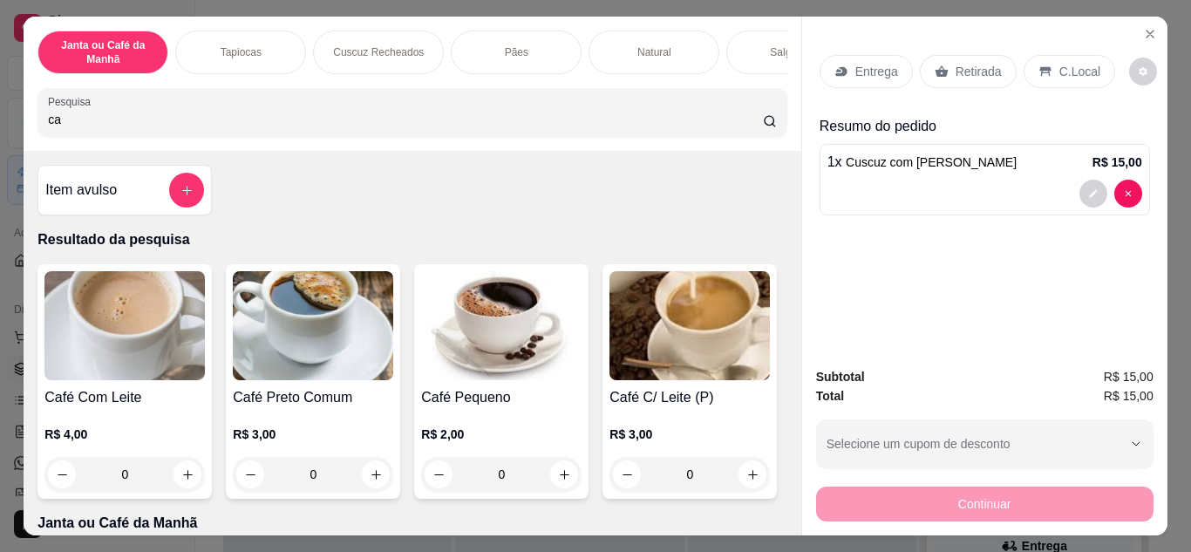
type input "c"
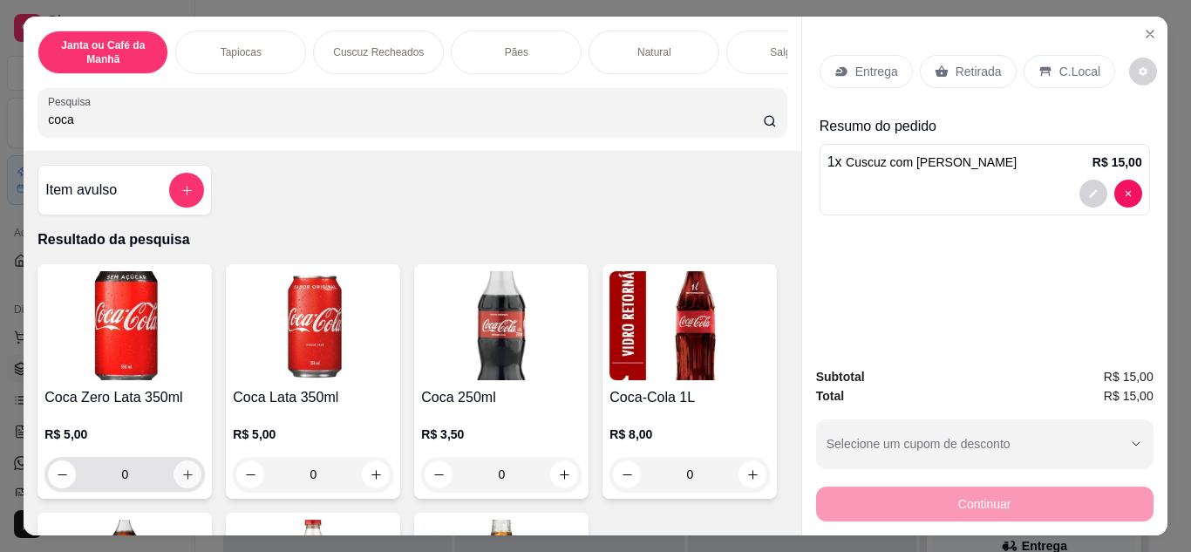
type input "coca"
click at [181, 480] on icon "increase-product-quantity" at bounding box center [187, 474] width 13 height 13
type input "1"
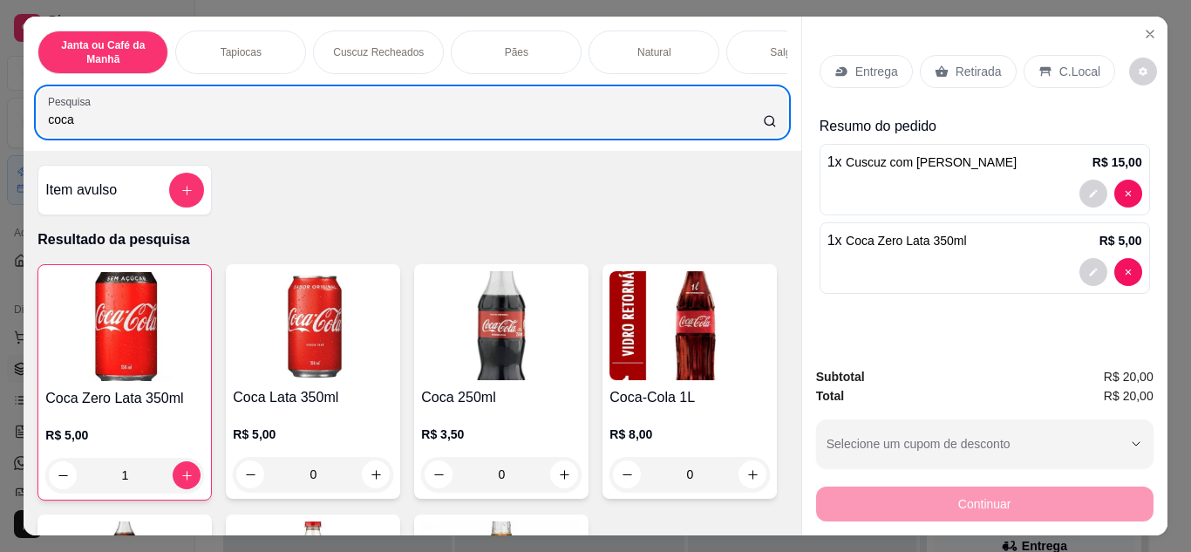
drag, startPoint x: 425, startPoint y: 109, endPoint x: 508, endPoint y: 114, distance: 83.0
click at [10, 119] on div "Janta ou Café da Manhã Tapiocas Cuscuz Recheados Pães Natural Salgados Tapiocas…" at bounding box center [595, 276] width 1191 height 552
click at [877, 63] on p "Entrega" at bounding box center [876, 71] width 43 height 17
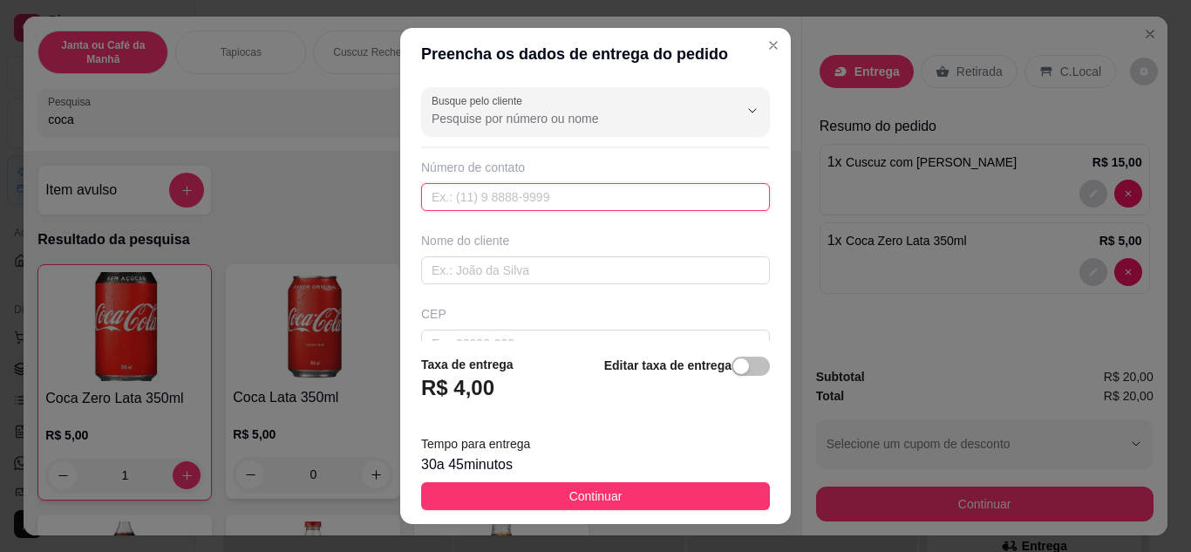
click at [526, 187] on input "text" at bounding box center [595, 197] width 349 height 28
paste input "text"
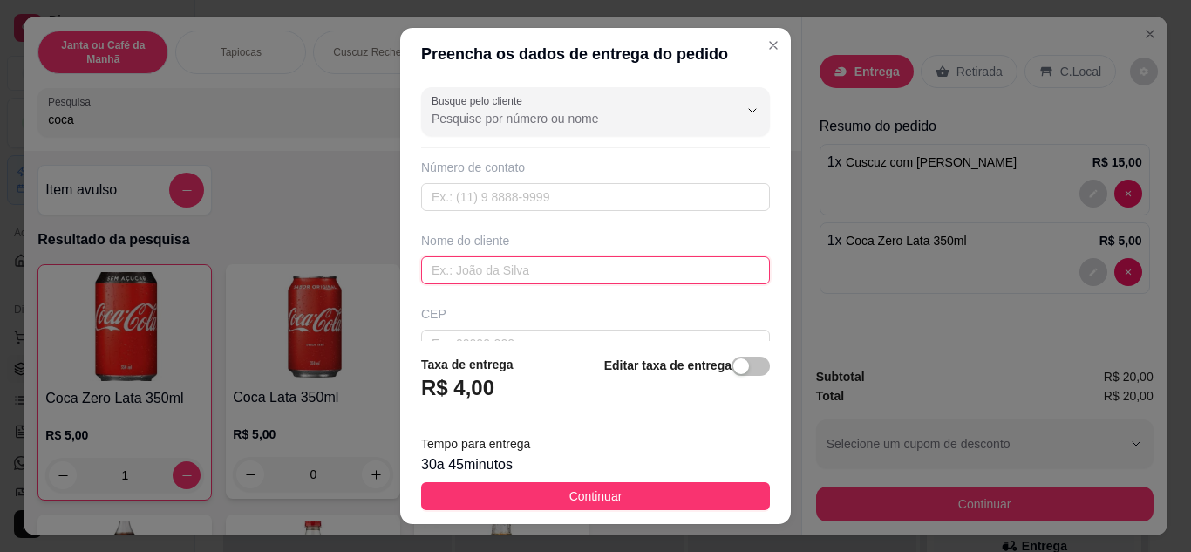
click at [477, 275] on input "text" at bounding box center [595, 270] width 349 height 28
paste input "Ruan"
type input "Ruan"
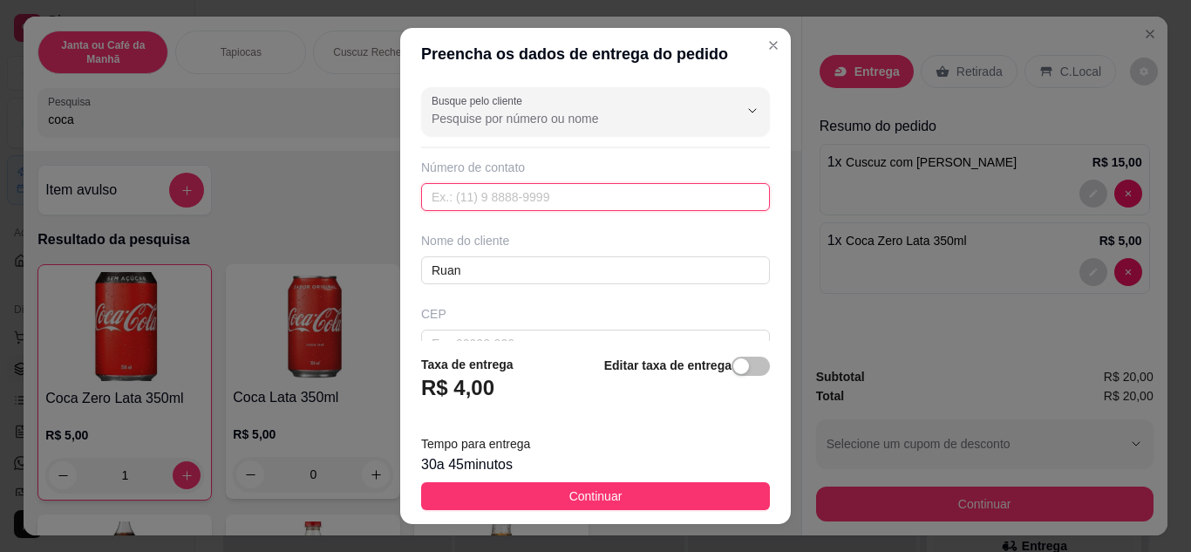
click at [475, 208] on input "text" at bounding box center [595, 197] width 349 height 28
paste input "[PHONE_NUMBER]"
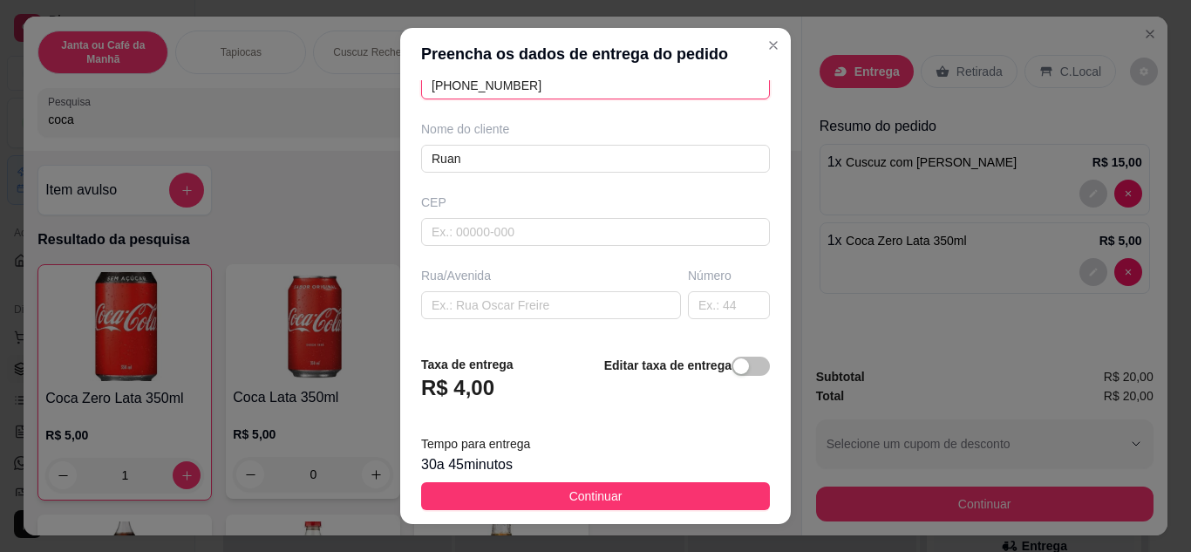
scroll to position [326, 0]
type input "[PHONE_NUMBER]"
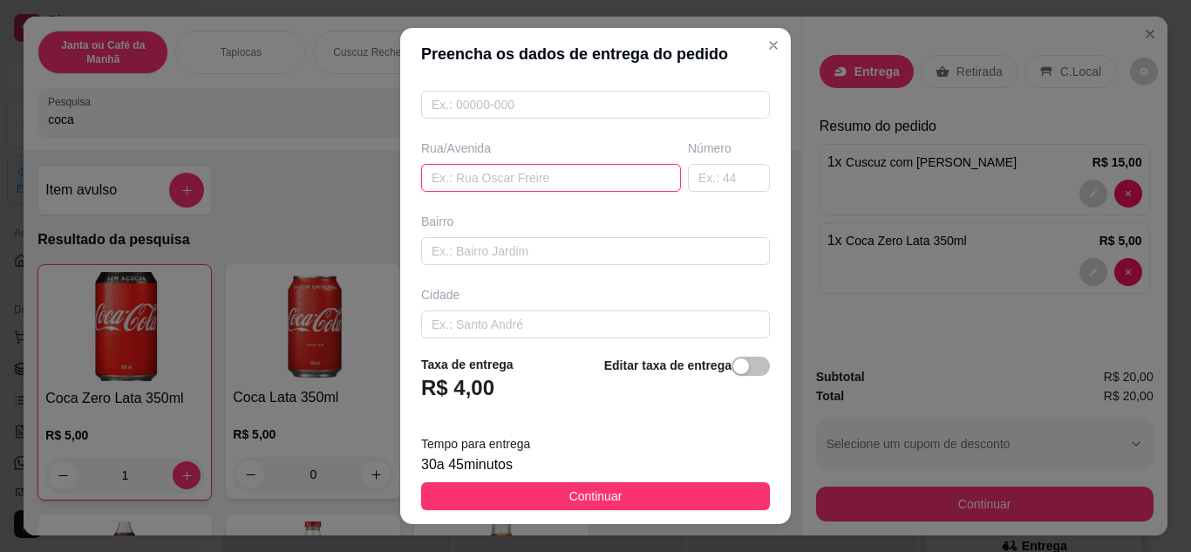
click at [477, 167] on input "text" at bounding box center [551, 178] width 260 height 28
paste input "Avenida comendador [PERSON_NAME]"
type input "Avenida comendador [PERSON_NAME]"
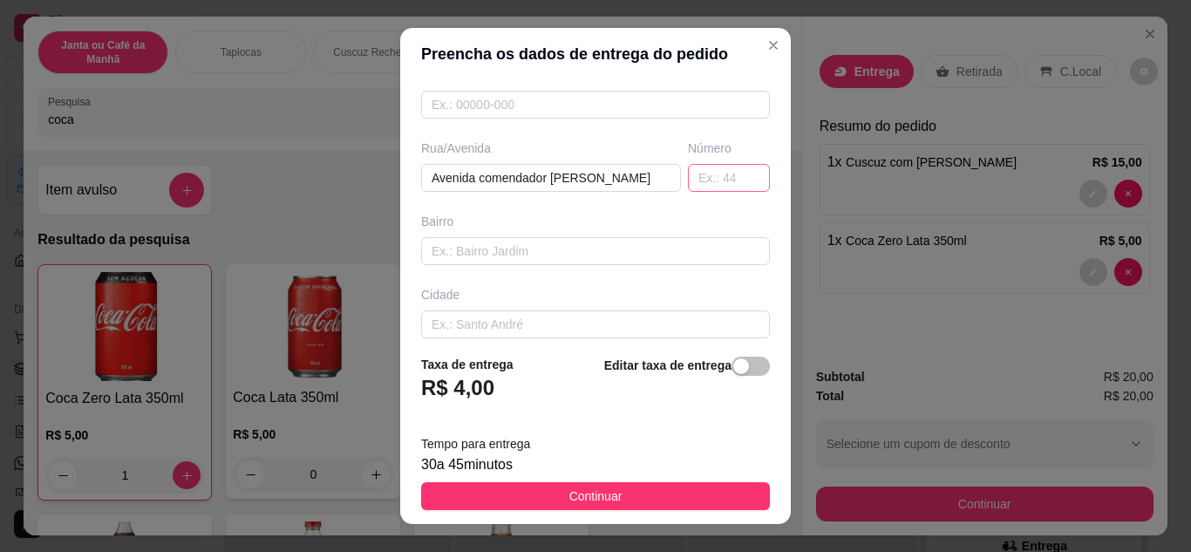
drag, startPoint x: 691, startPoint y: 196, endPoint x: 709, endPoint y: 181, distance: 24.1
click at [690, 196] on div "Busque pelo cliente Número de contato [PHONE_NUMBER] Nome do cliente [GEOGRAPHI…" at bounding box center [595, 211] width 391 height 262
click at [709, 181] on input "text" at bounding box center [729, 178] width 82 height 28
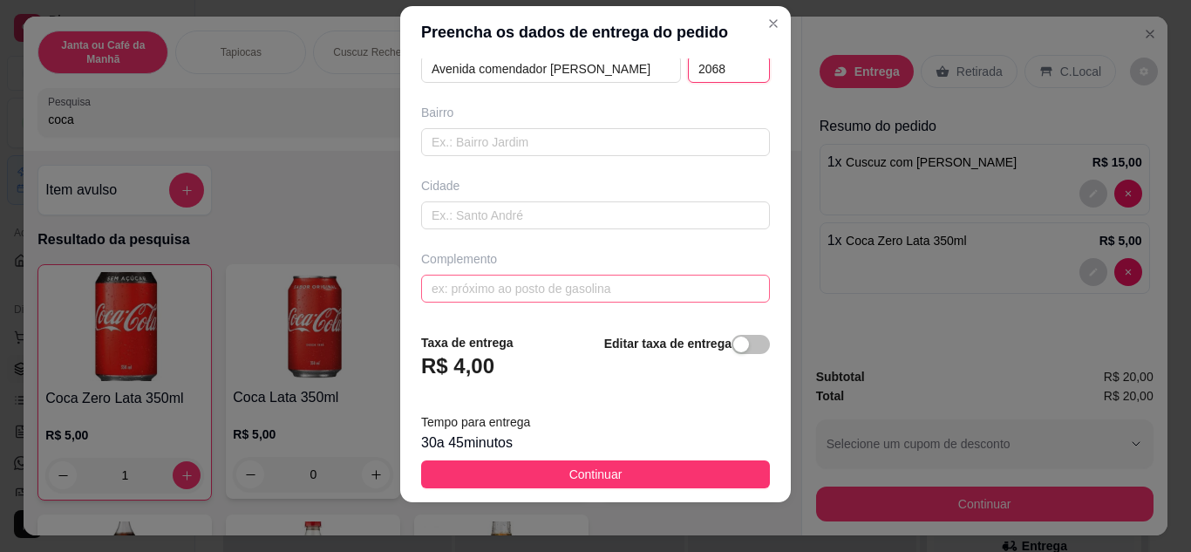
scroll to position [28, 0]
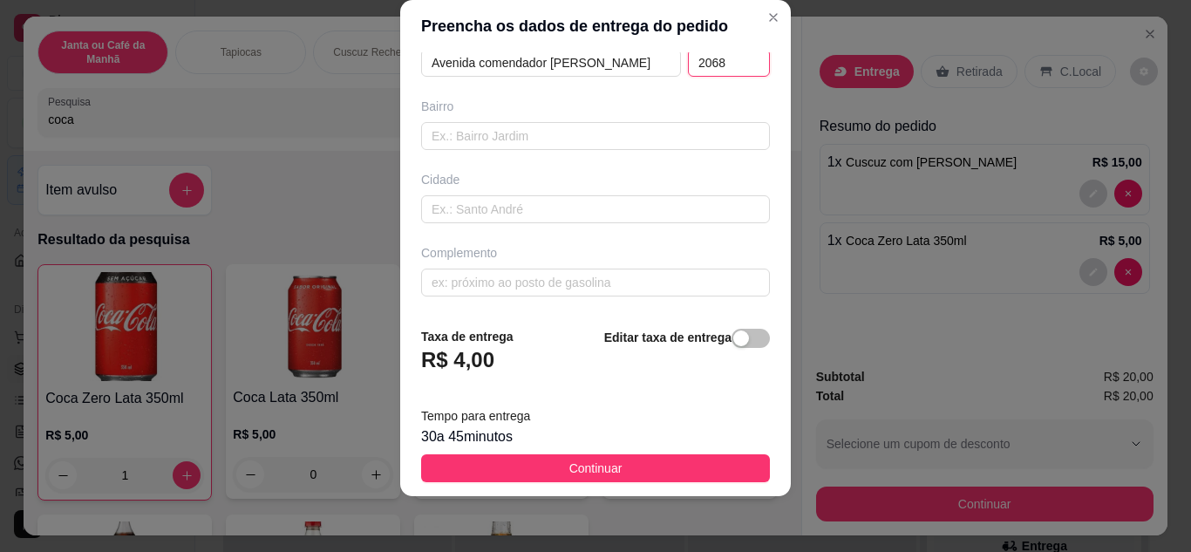
type input "2068"
click at [476, 283] on input "text" at bounding box center [595, 283] width 349 height 28
paste input "Oficina de neco motos"
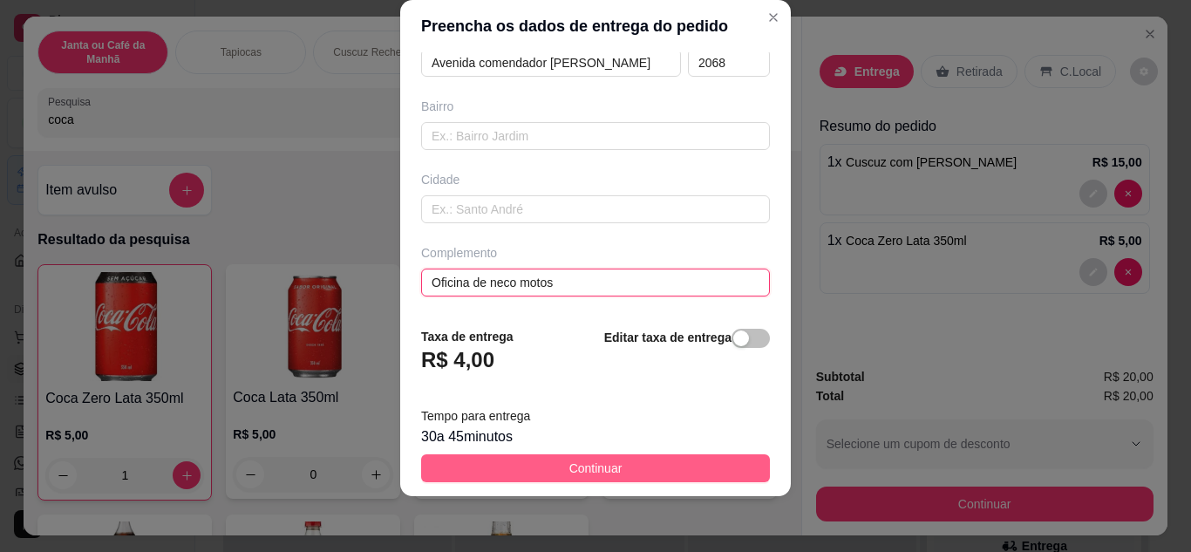
type input "Oficina de neco motos"
click at [651, 459] on button "Continuar" at bounding box center [595, 468] width 349 height 28
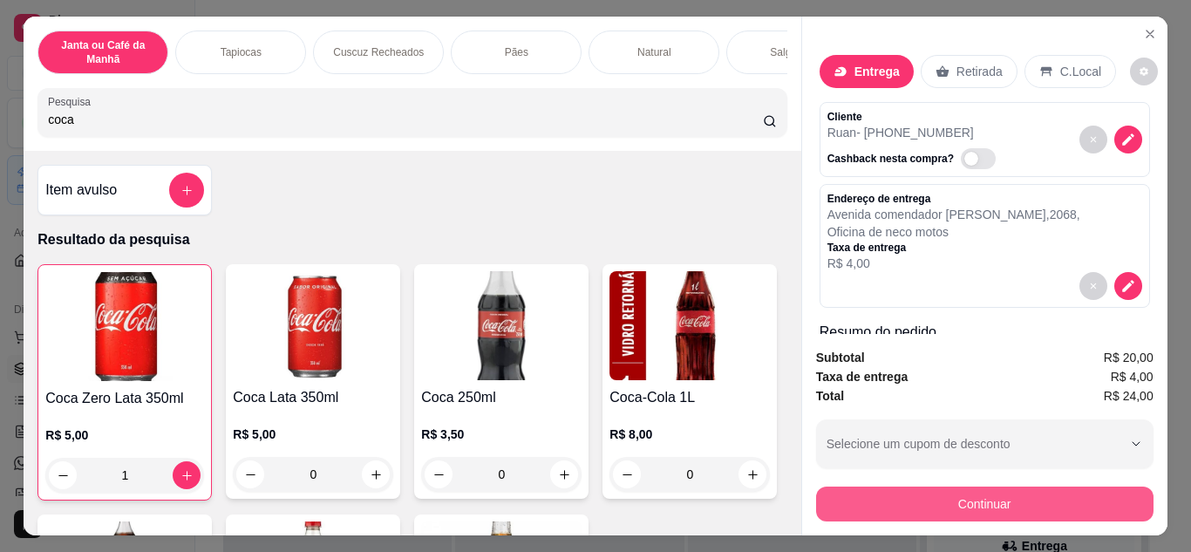
click at [1020, 488] on button "Continuar" at bounding box center [984, 504] width 337 height 35
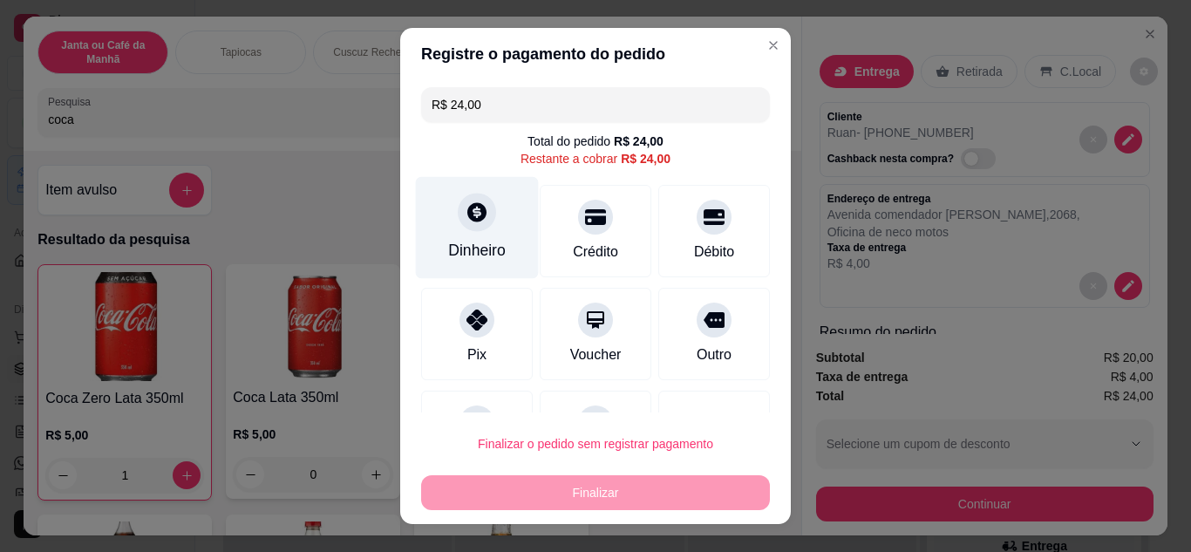
click at [479, 223] on div at bounding box center [477, 212] width 38 height 38
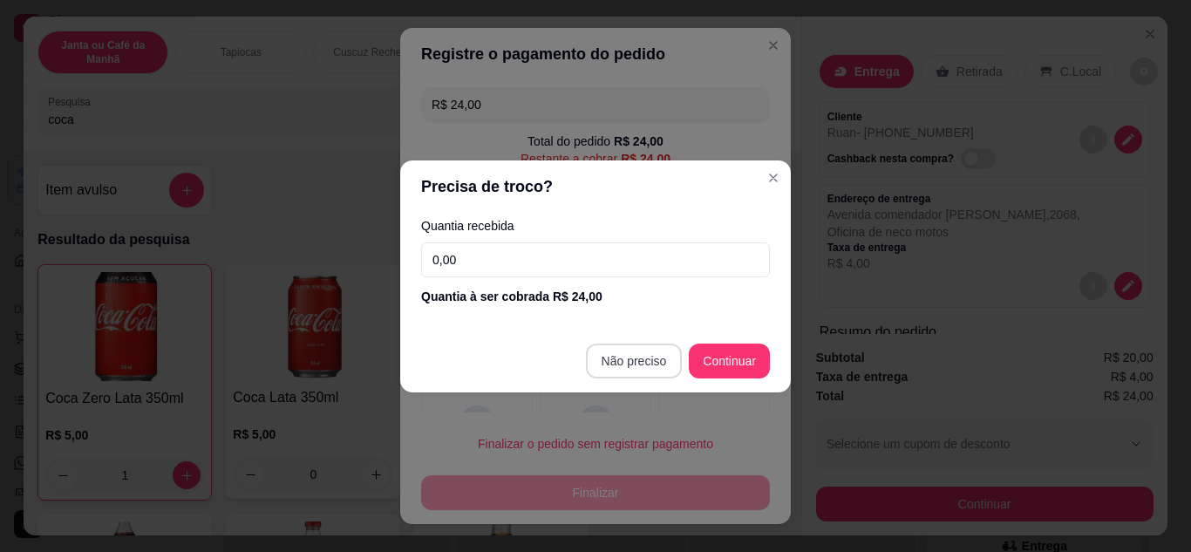
type input "R$ 0,00"
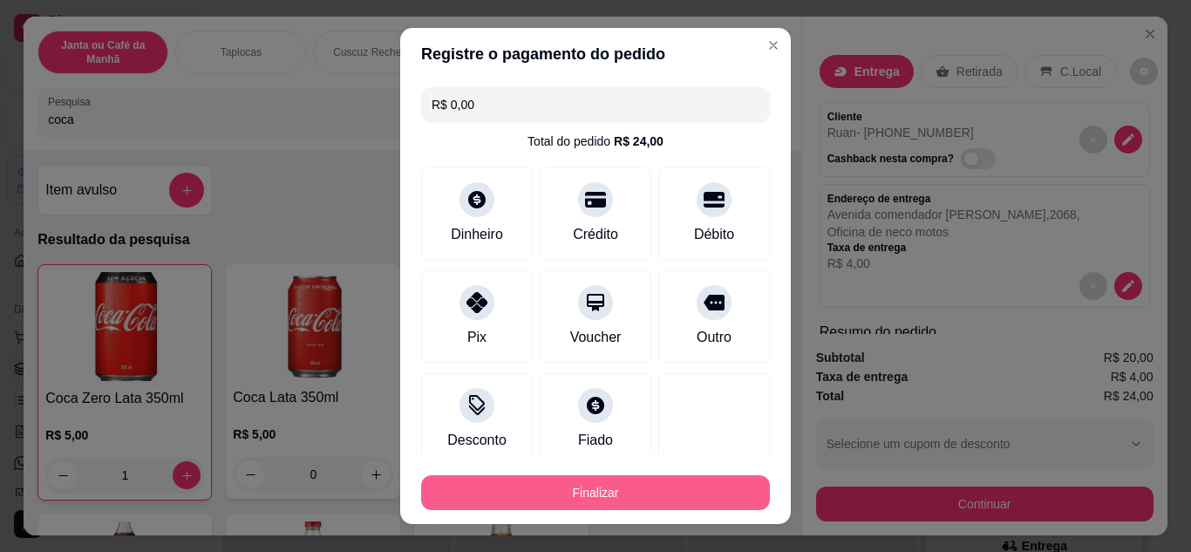
click at [679, 494] on button "Finalizar" at bounding box center [595, 492] width 349 height 35
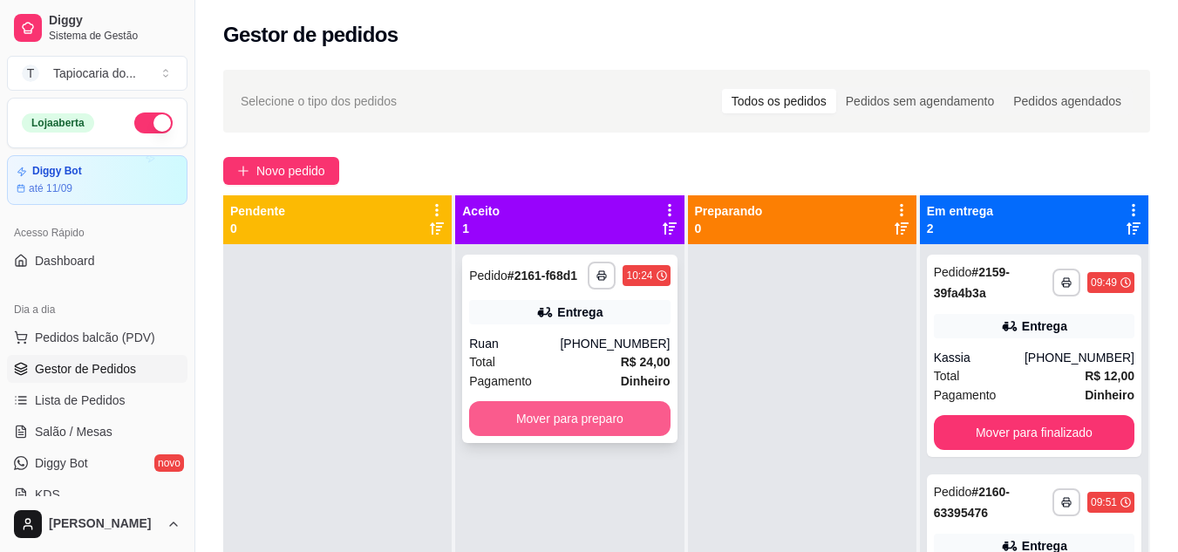
click at [560, 427] on button "Mover para preparo" at bounding box center [569, 418] width 201 height 35
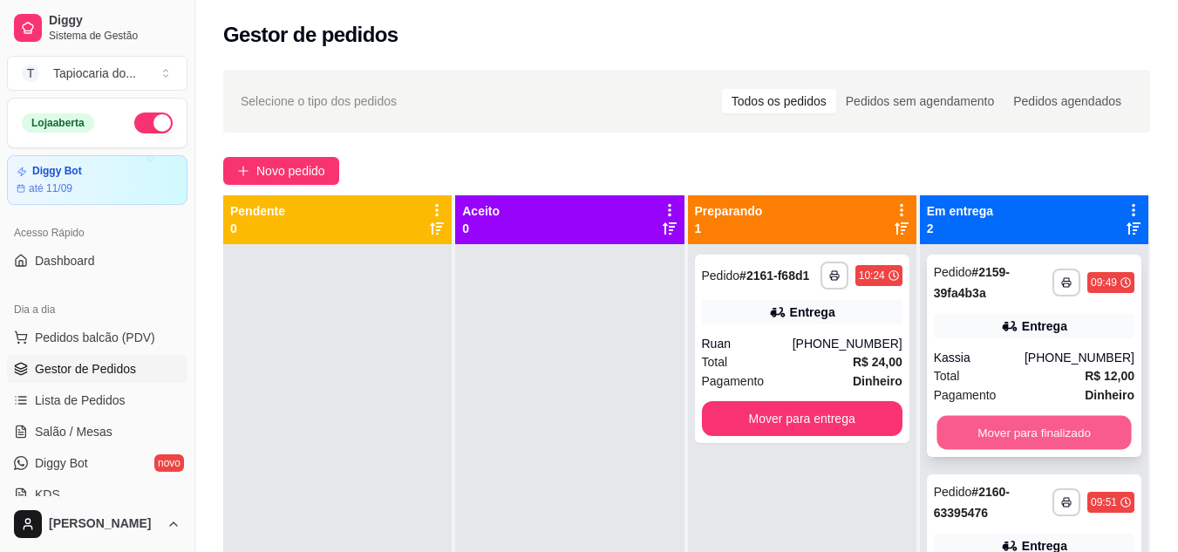
click at [1041, 436] on button "Mover para finalizado" at bounding box center [1034, 433] width 194 height 34
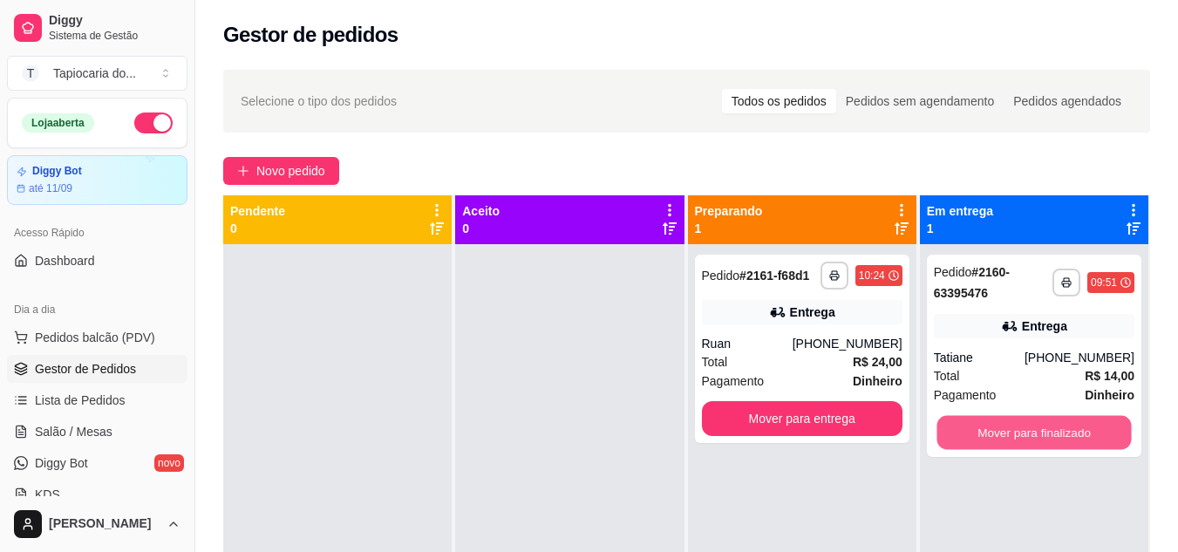
click at [1041, 436] on button "Mover para finalizado" at bounding box center [1034, 433] width 194 height 34
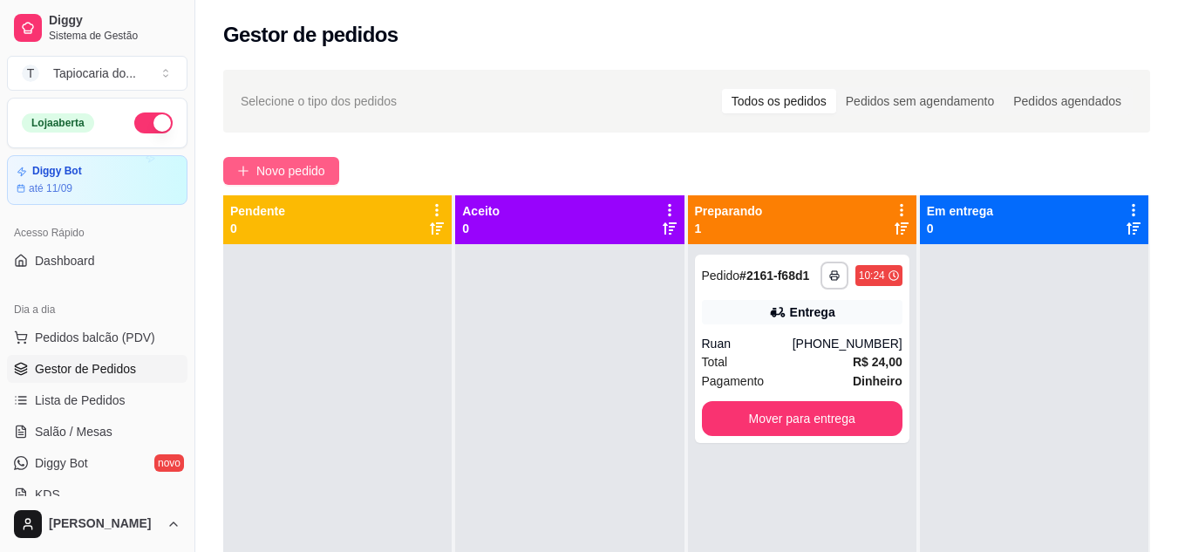
click at [241, 178] on button "Novo pedido" at bounding box center [281, 171] width 116 height 28
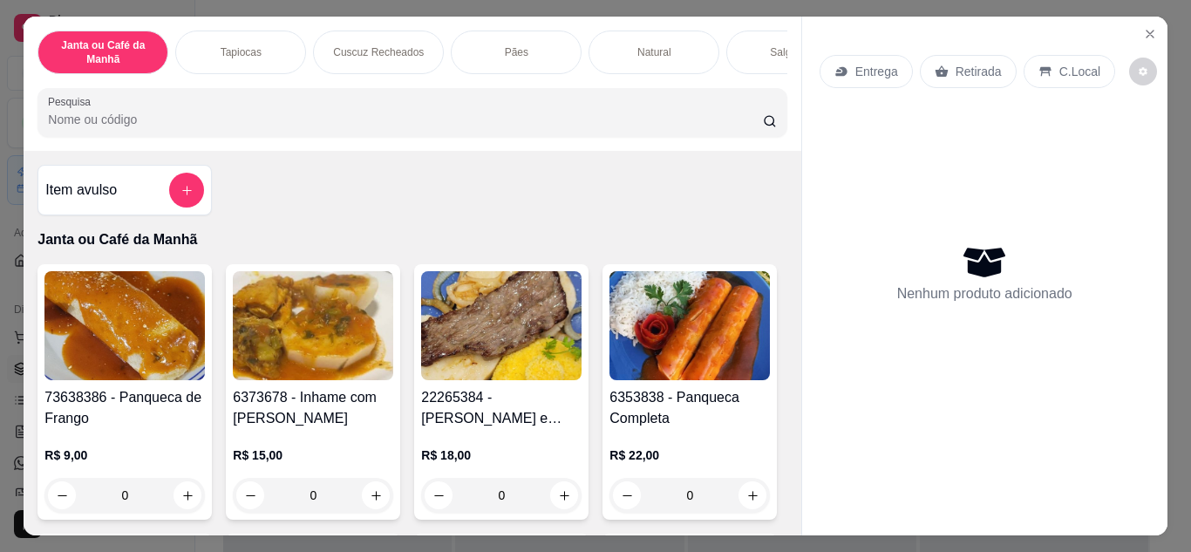
click at [256, 125] on input "Pesquisa" at bounding box center [405, 119] width 715 height 17
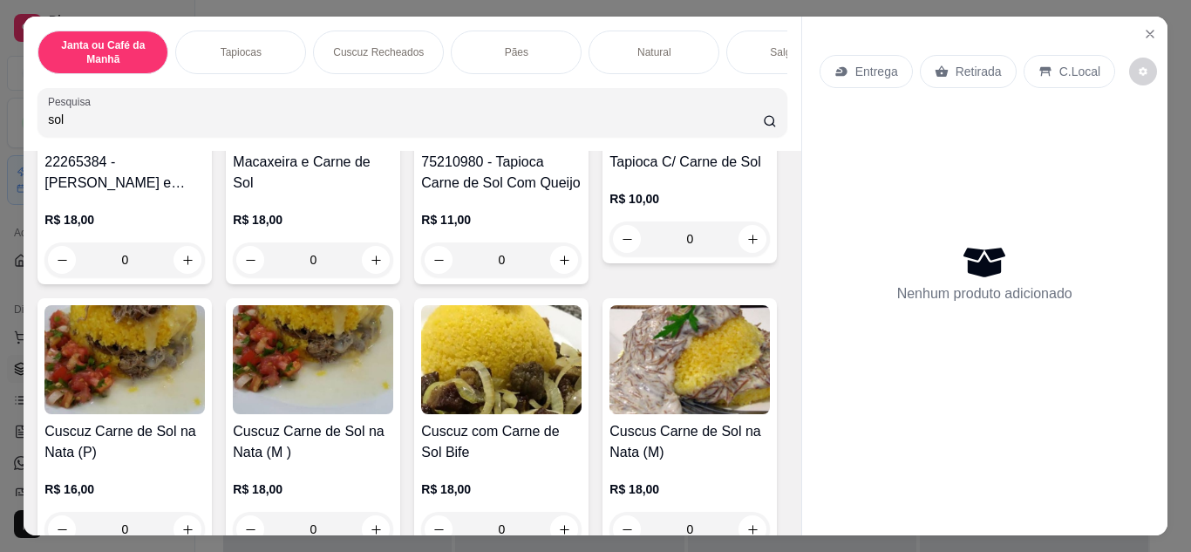
scroll to position [87, 0]
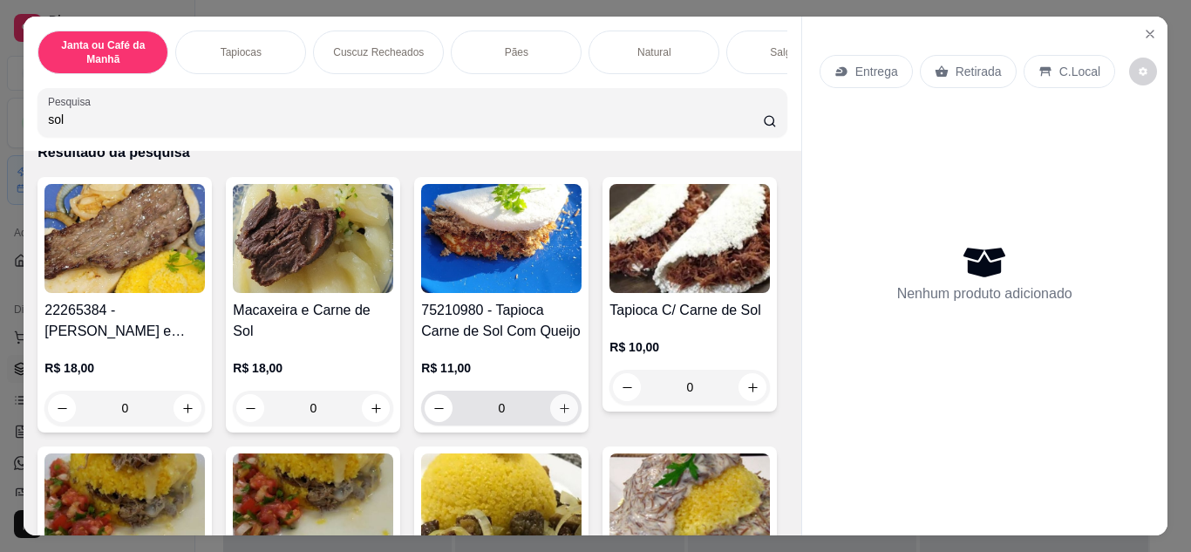
type input "sol"
click at [562, 415] on icon "increase-product-quantity" at bounding box center [564, 408] width 13 height 13
type input "1"
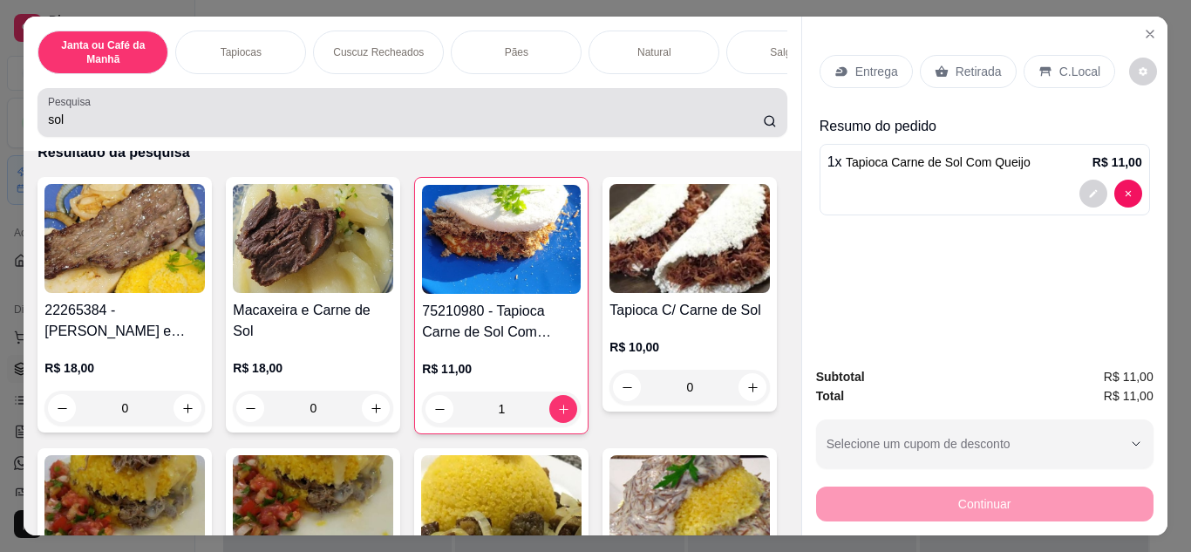
click at [391, 128] on input "sol" at bounding box center [405, 119] width 715 height 17
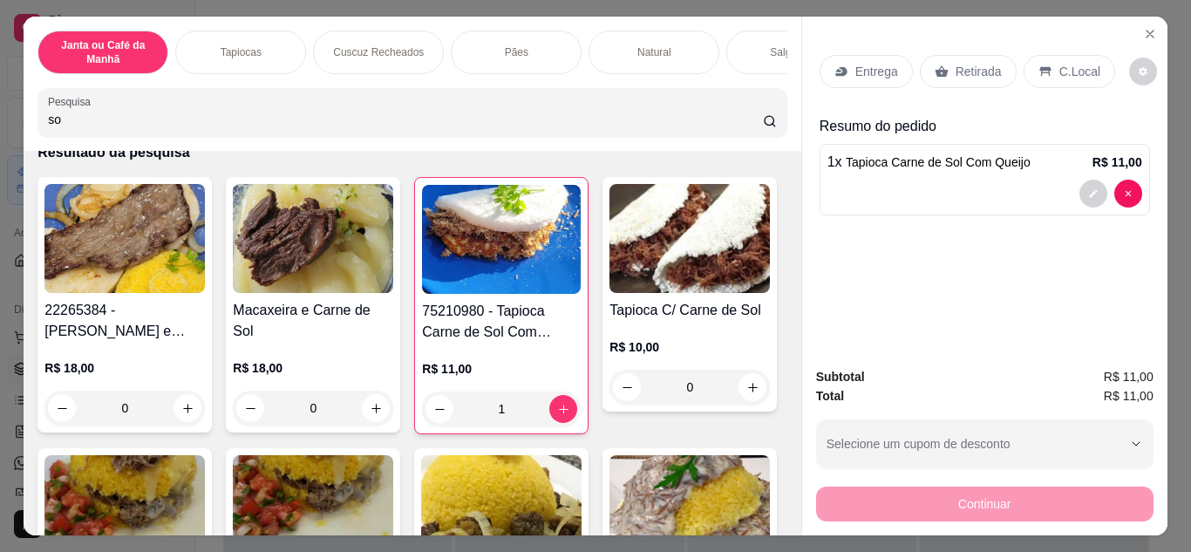
type input "s"
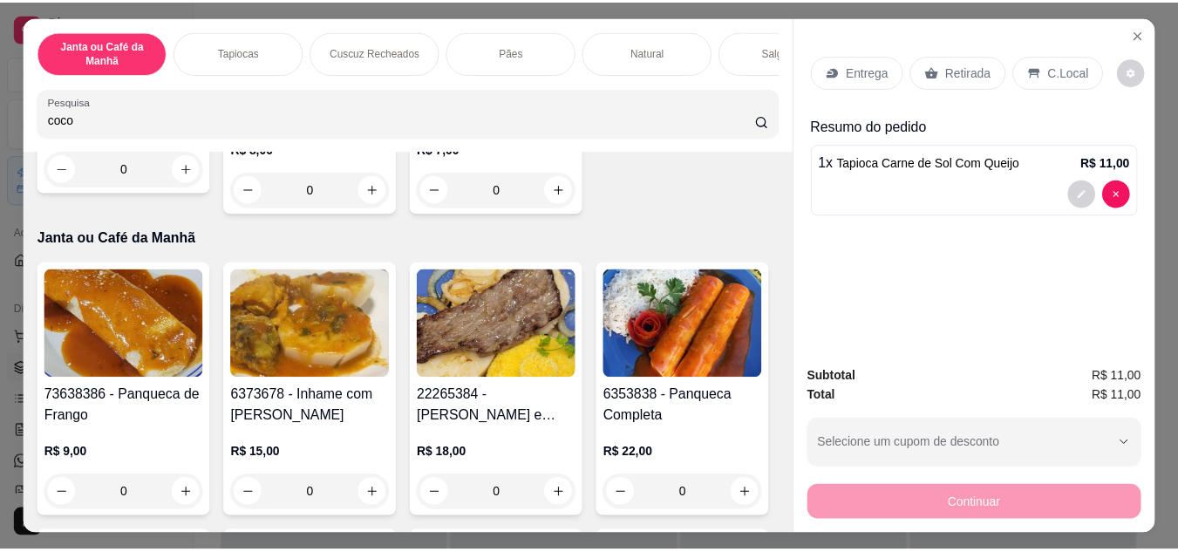
scroll to position [0, 0]
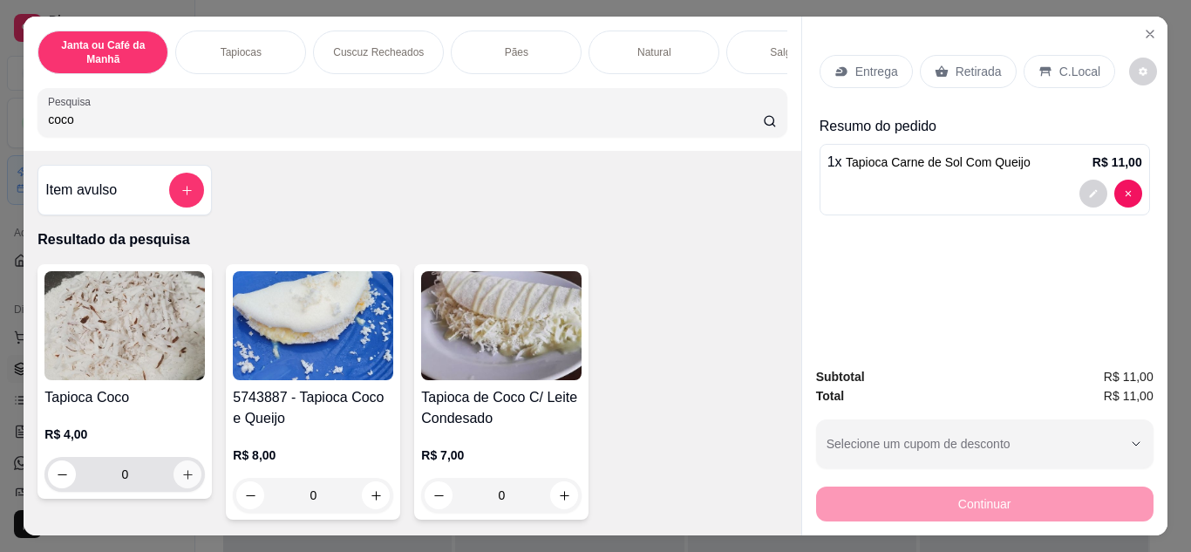
type input "coco"
click at [188, 474] on button "increase-product-quantity" at bounding box center [187, 473] width 27 height 27
type input "1"
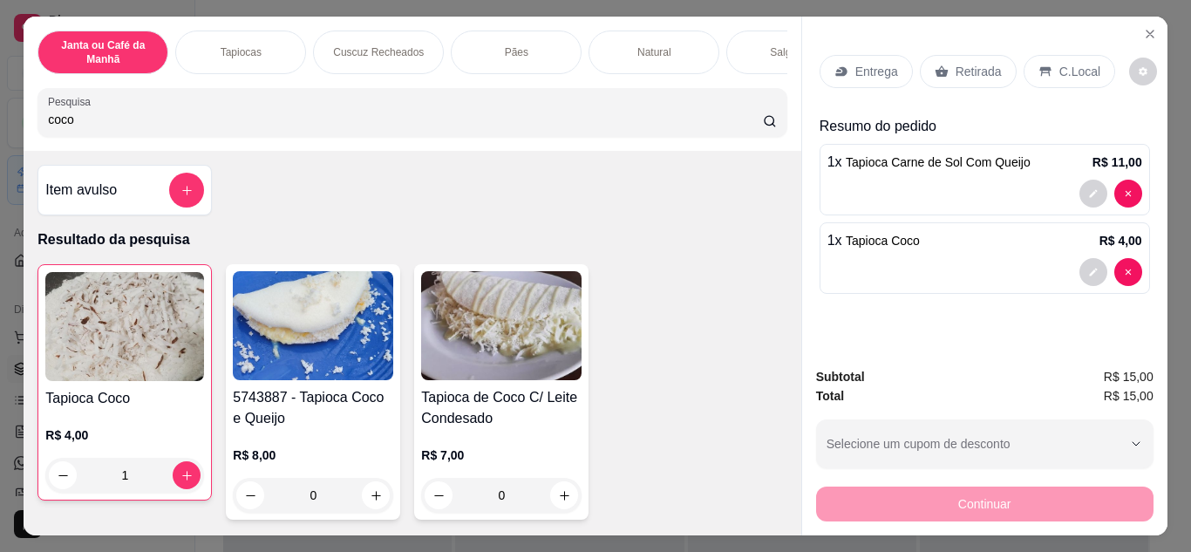
click at [964, 63] on p "Retirada" at bounding box center [979, 71] width 46 height 17
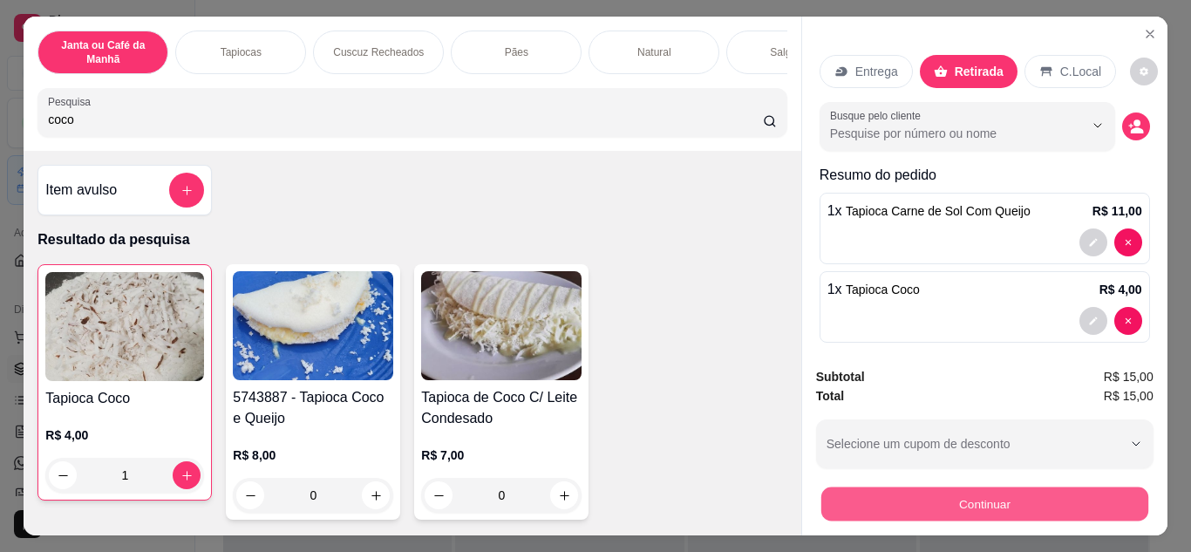
click at [960, 495] on button "Continuar" at bounding box center [984, 504] width 327 height 34
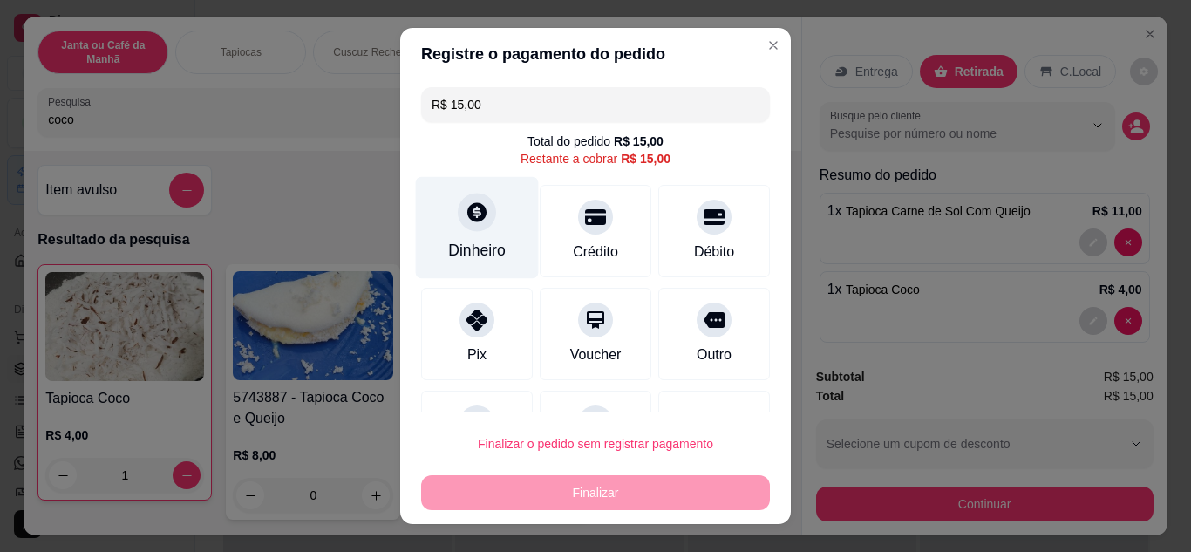
click at [476, 249] on div "Dinheiro" at bounding box center [477, 250] width 58 height 23
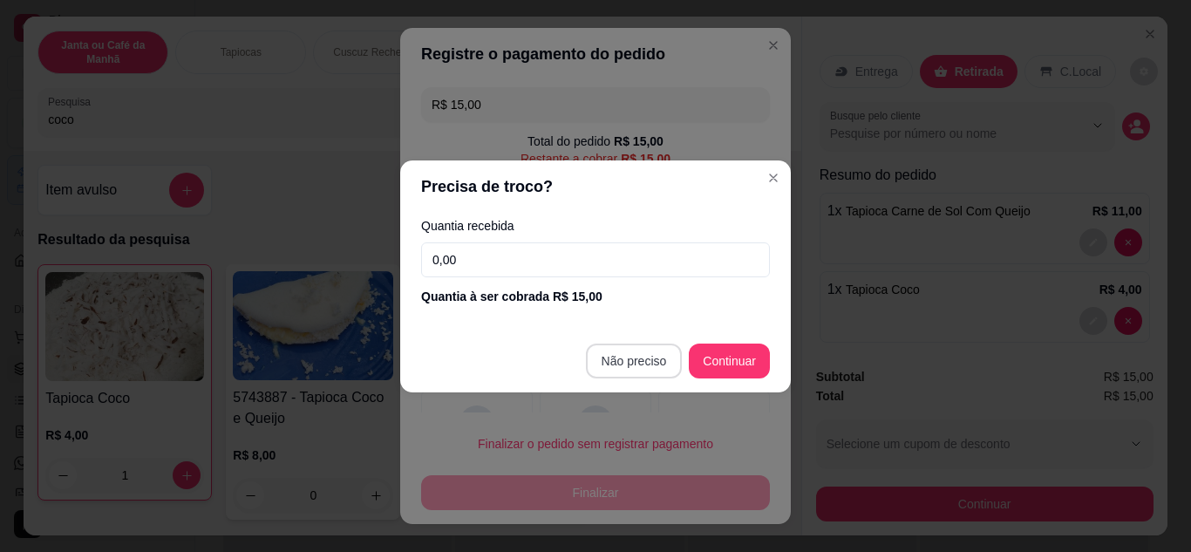
type input "R$ 0,00"
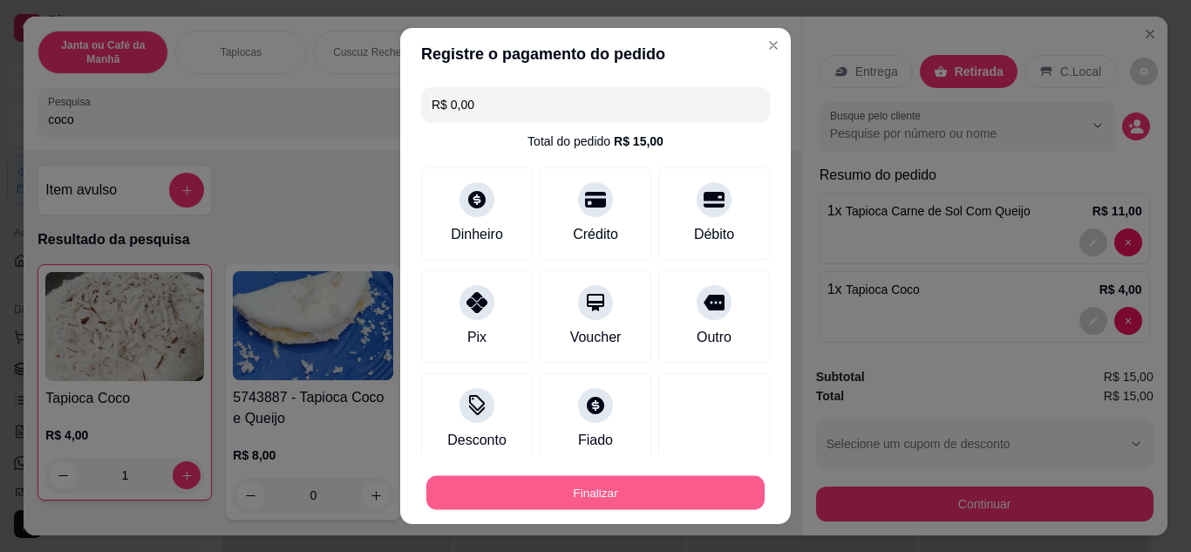
click at [664, 480] on button "Finalizar" at bounding box center [595, 493] width 338 height 34
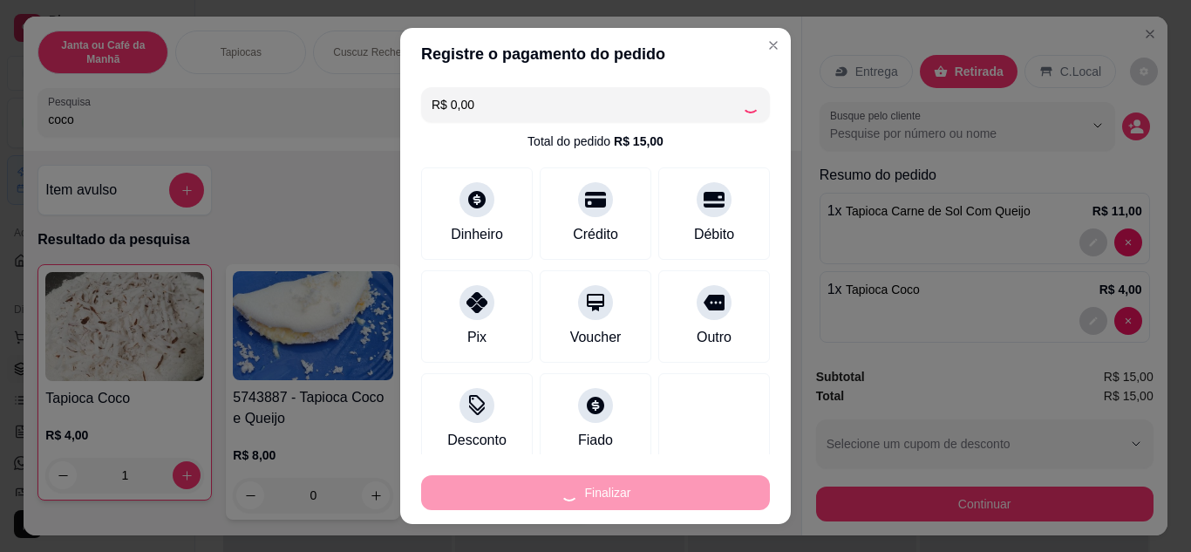
type input "0"
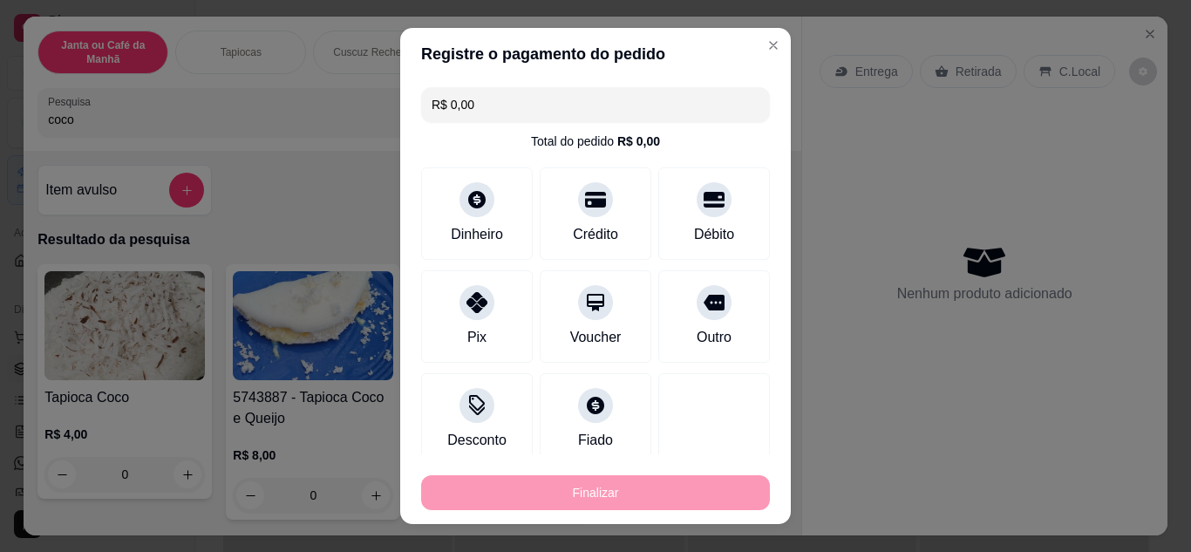
type input "-R$ 15,00"
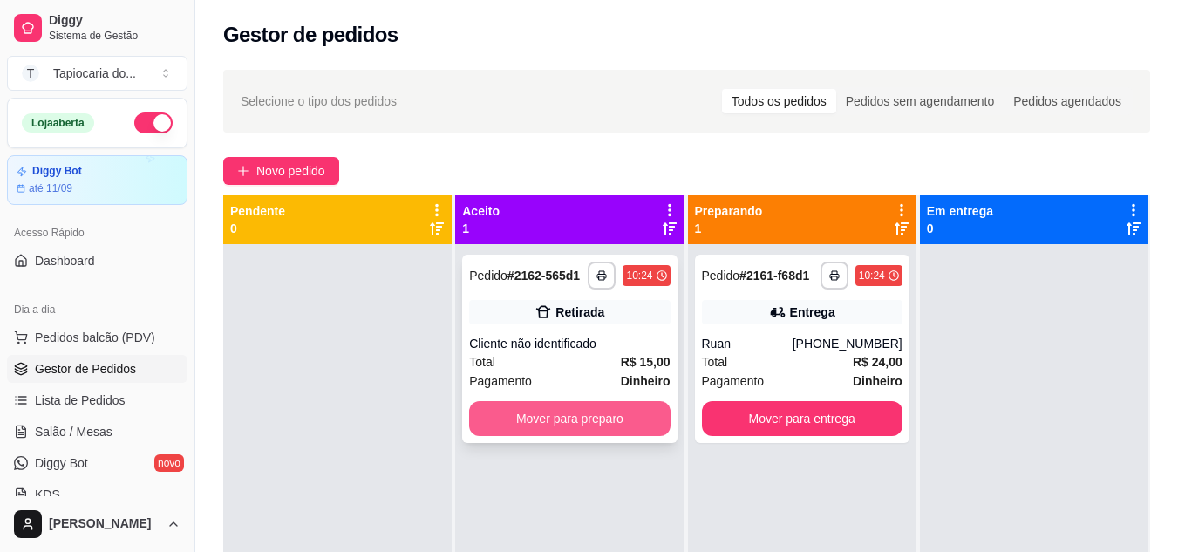
click at [595, 418] on button "Mover para preparo" at bounding box center [569, 418] width 201 height 35
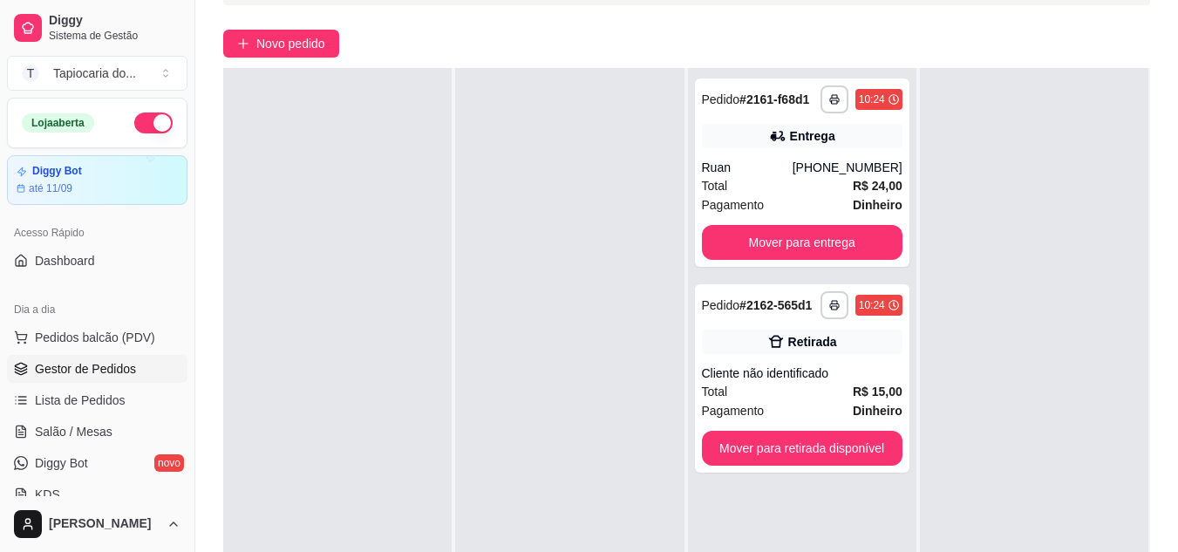
scroll to position [266, 0]
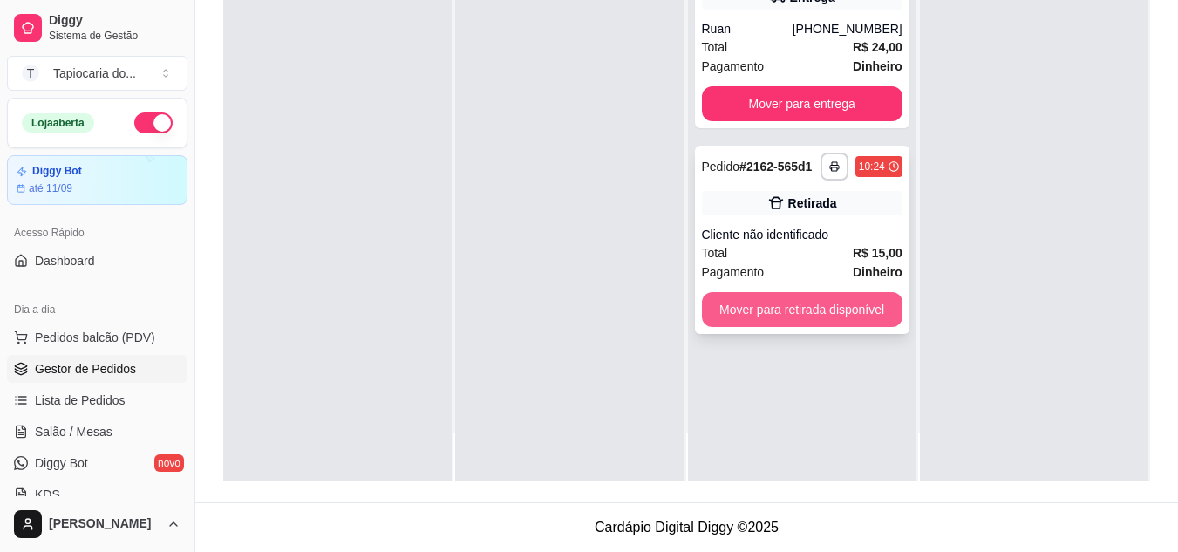
click at [840, 303] on button "Mover para retirada disponível" at bounding box center [802, 309] width 201 height 35
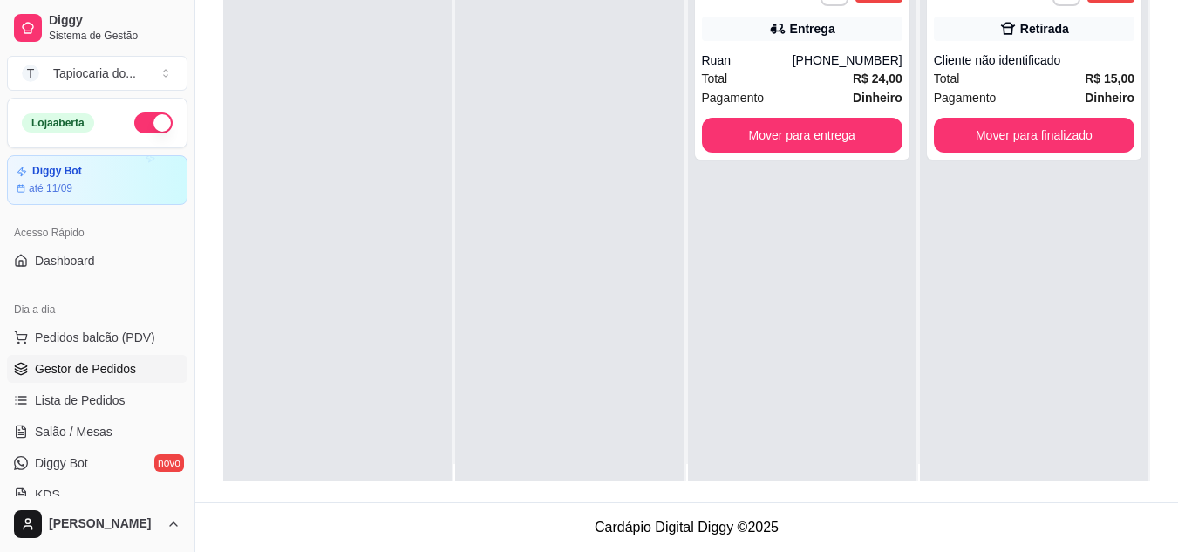
scroll to position [0, 0]
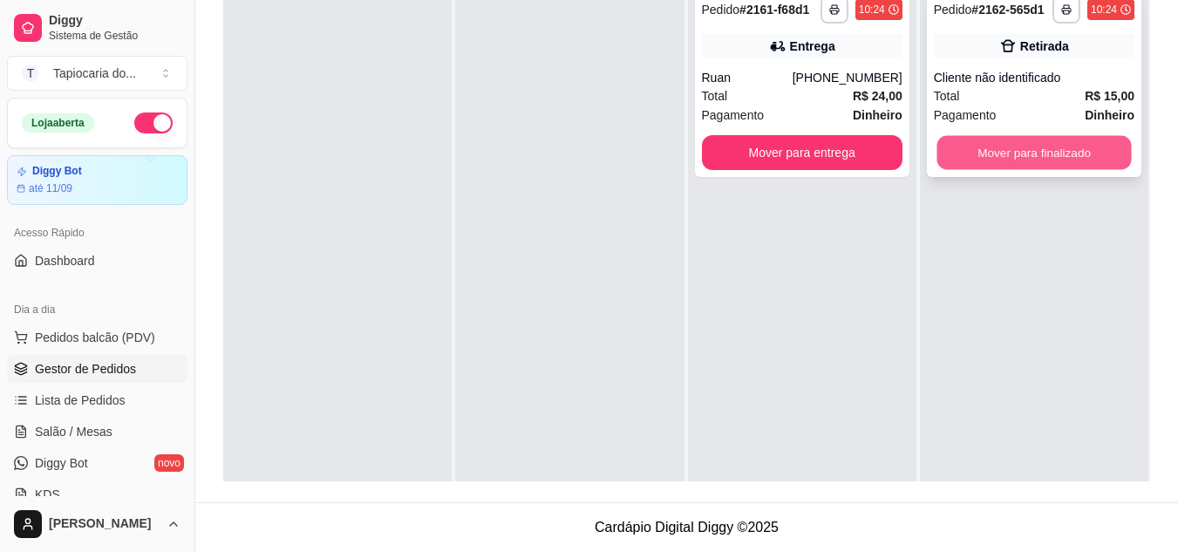
click at [1071, 150] on button "Mover para finalizado" at bounding box center [1034, 153] width 194 height 34
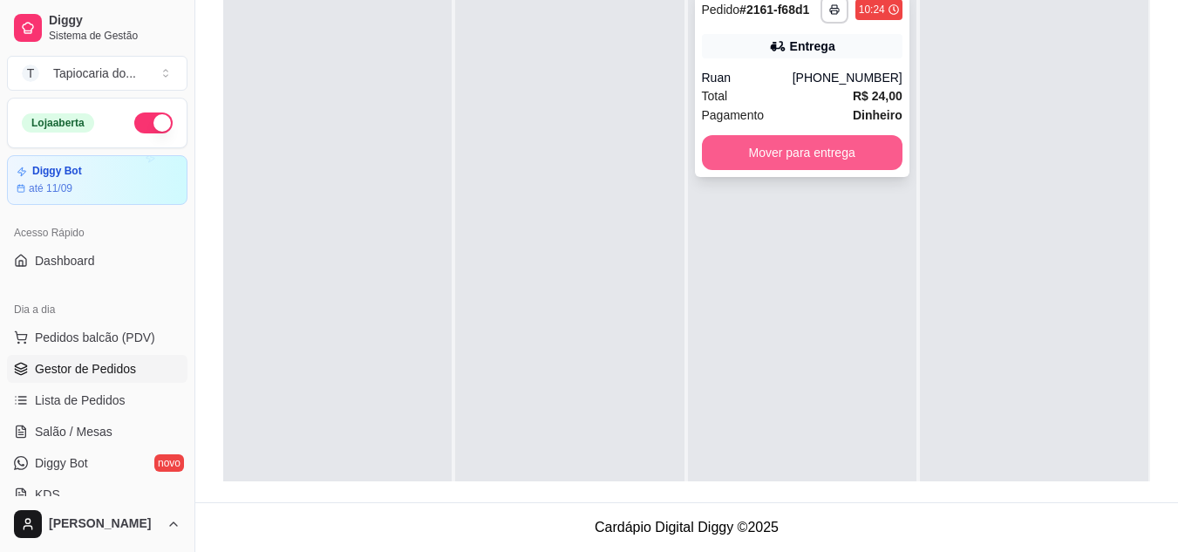
click at [882, 152] on button "Mover para entrega" at bounding box center [802, 152] width 201 height 35
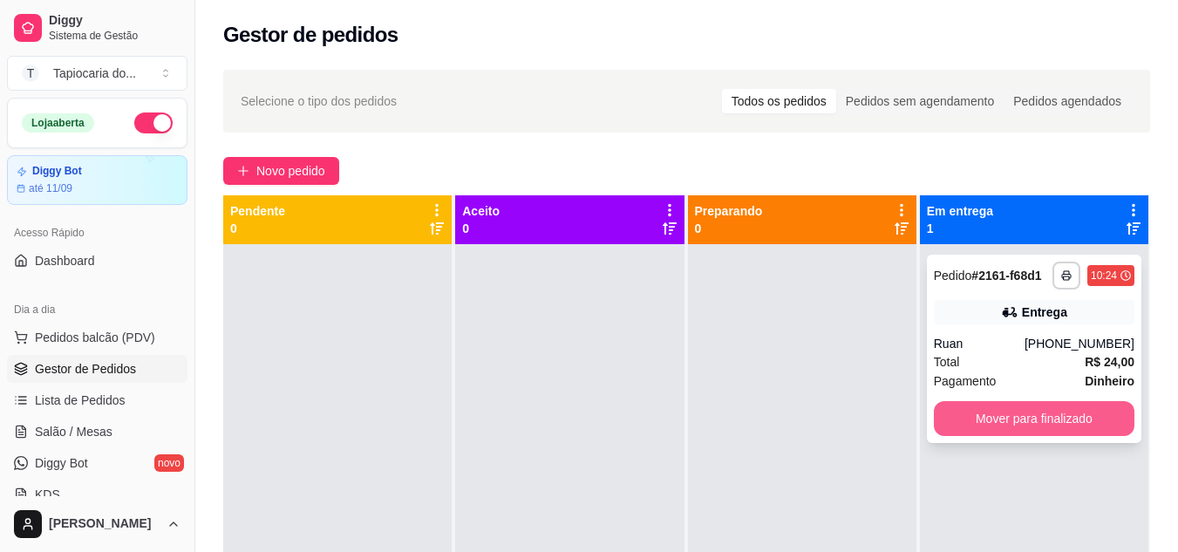
click at [992, 428] on button "Mover para finalizado" at bounding box center [1034, 418] width 201 height 35
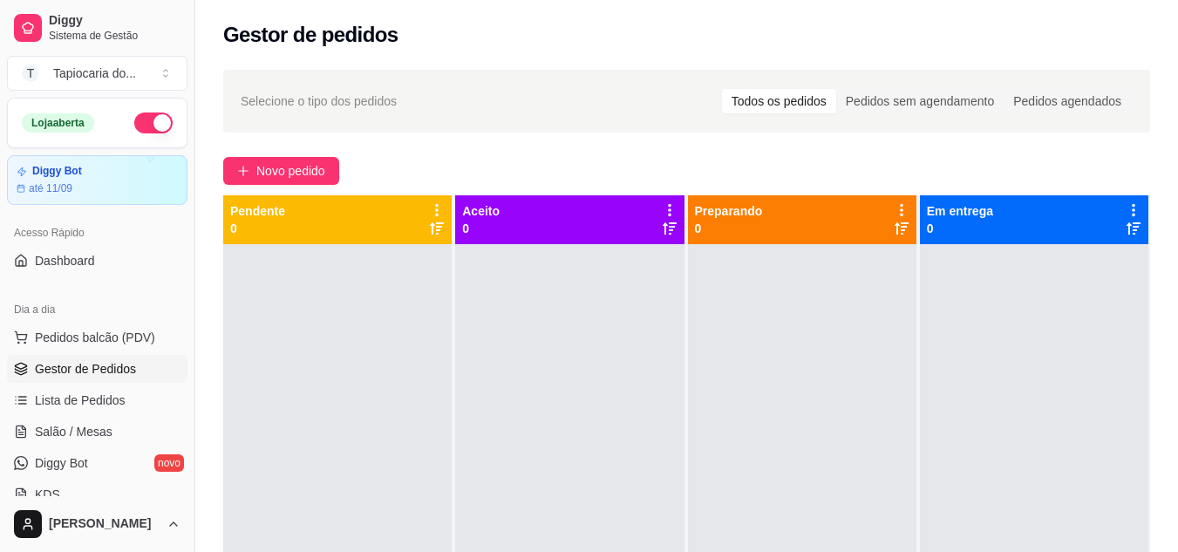
click at [151, 122] on button "button" at bounding box center [153, 122] width 38 height 21
